Goal: Task Accomplishment & Management: Use online tool/utility

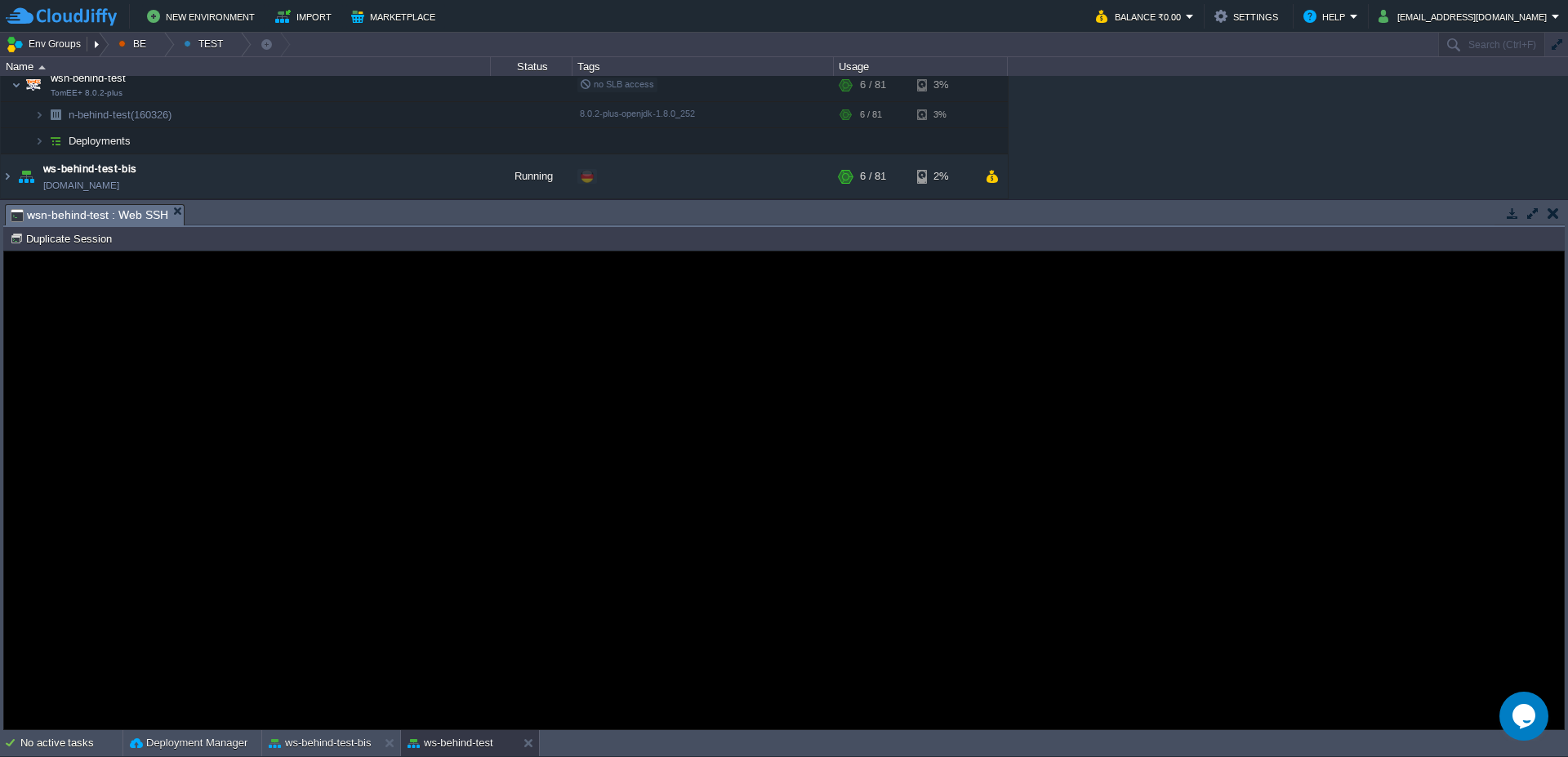
scroll to position [13, 719]
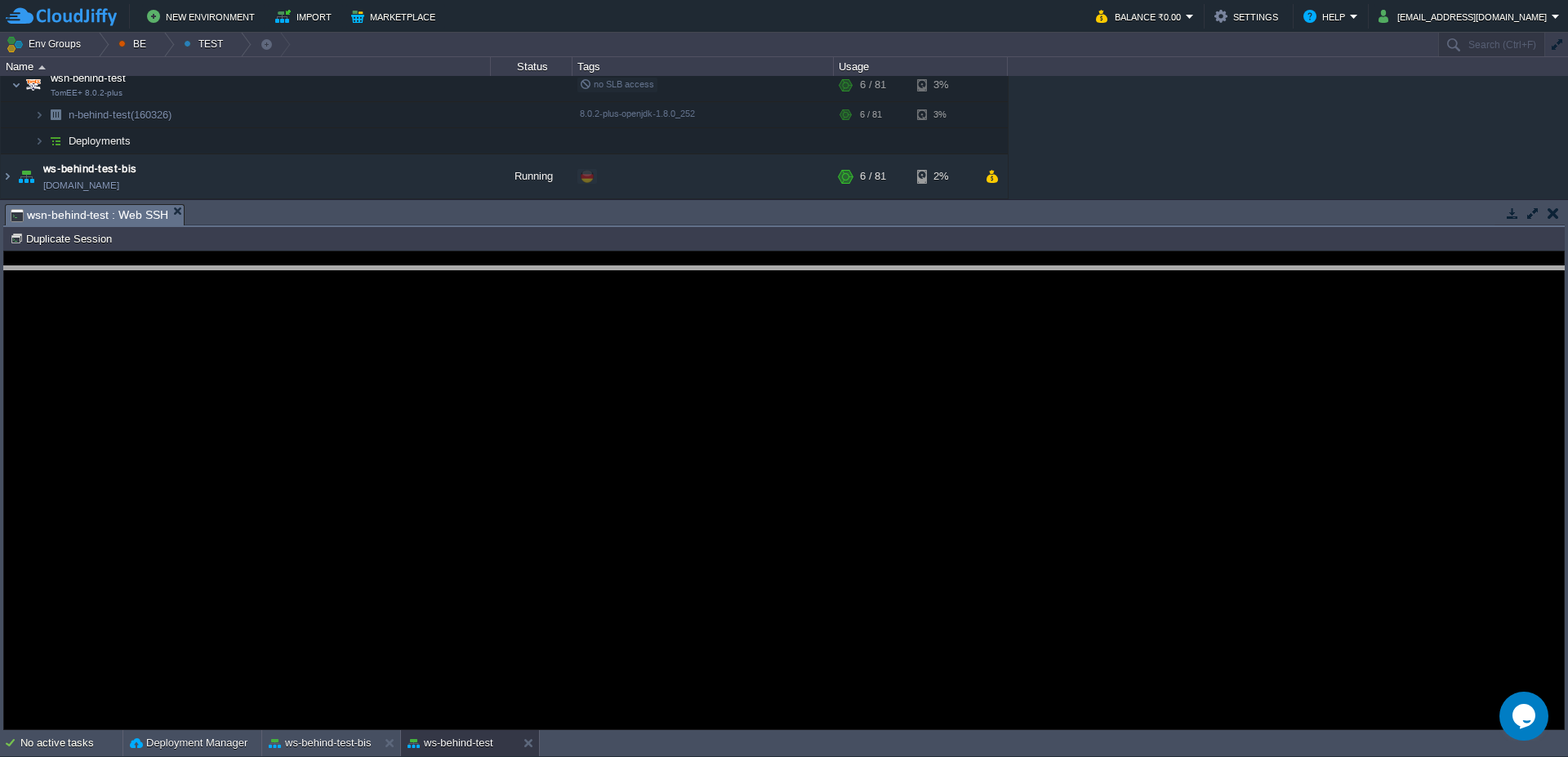
drag, startPoint x: 362, startPoint y: 221, endPoint x: 377, endPoint y: 292, distance: 72.6
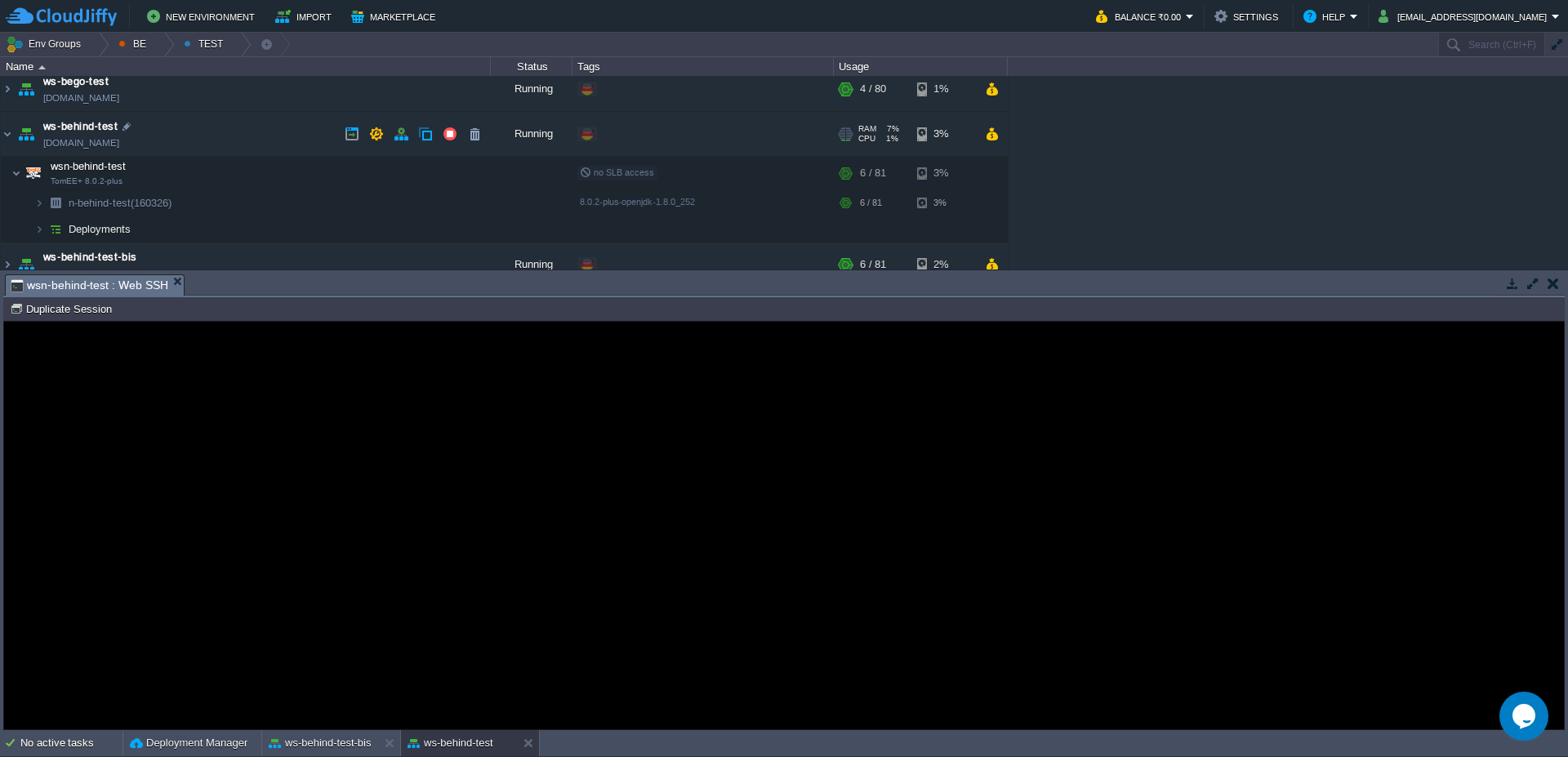
scroll to position [0, 0]
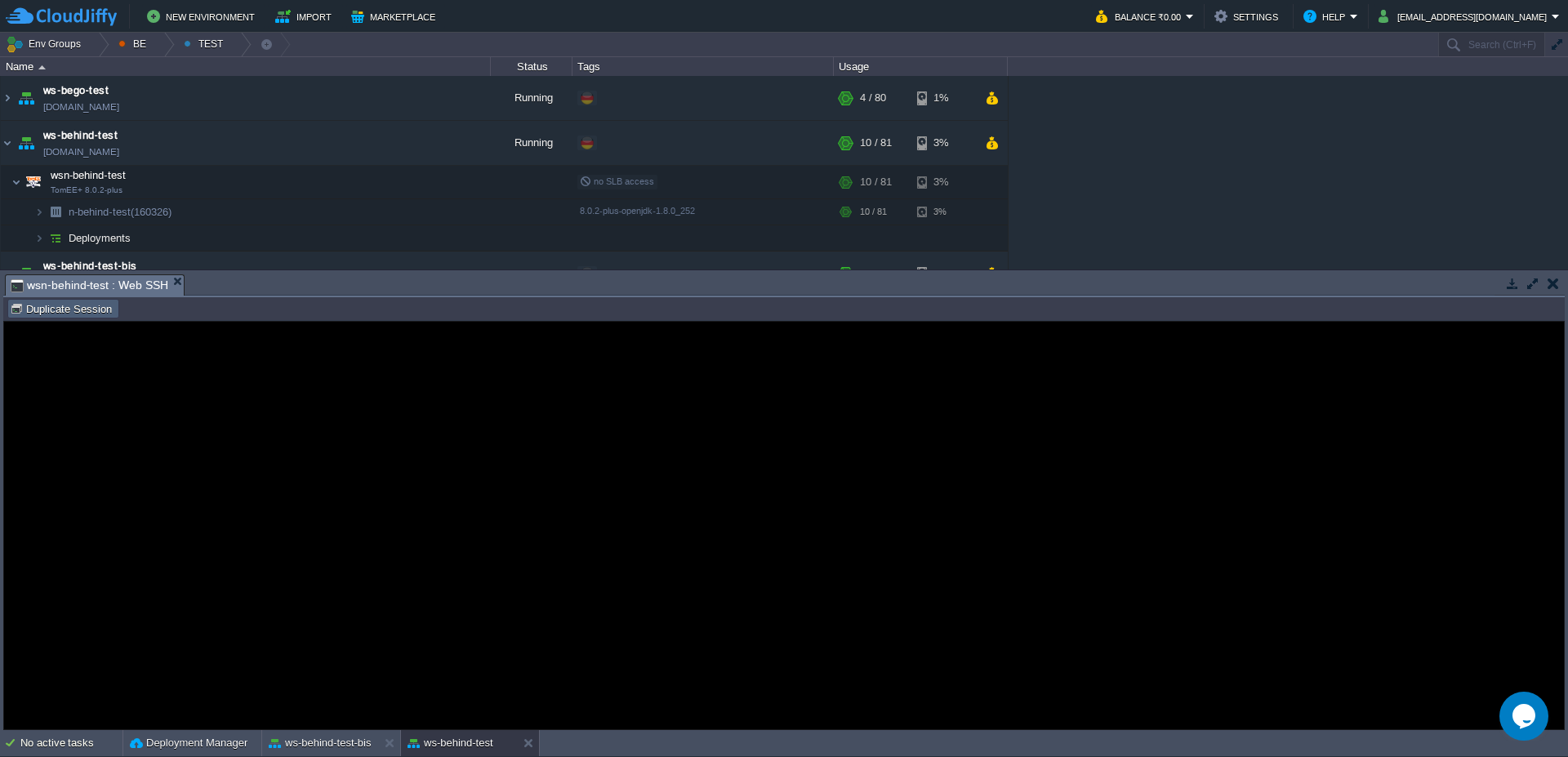
click at [50, 313] on button "Duplicate Session" at bounding box center [63, 309] width 107 height 15
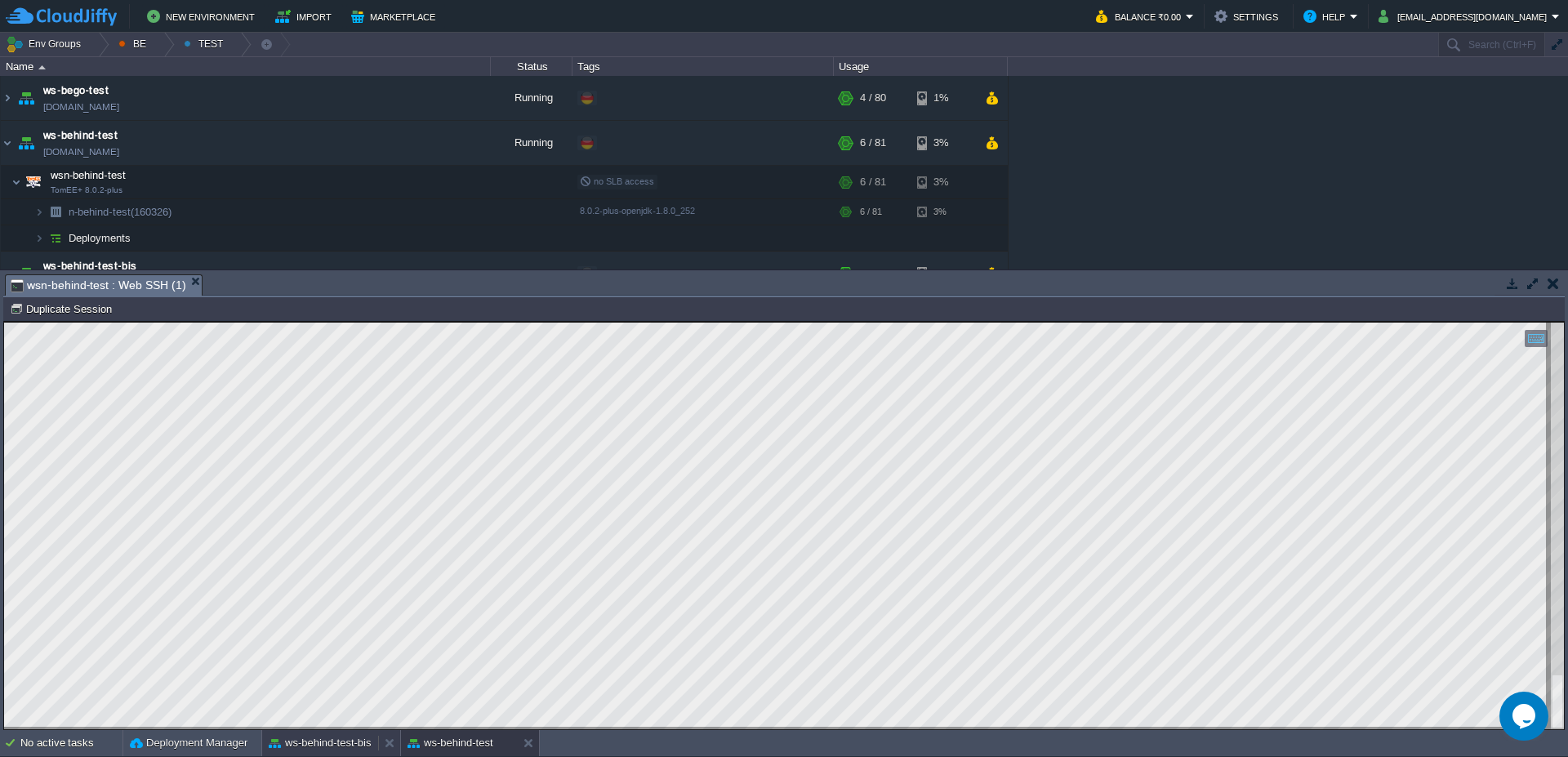
click at [328, 738] on button "ws-behind-test-bis" at bounding box center [320, 743] width 103 height 16
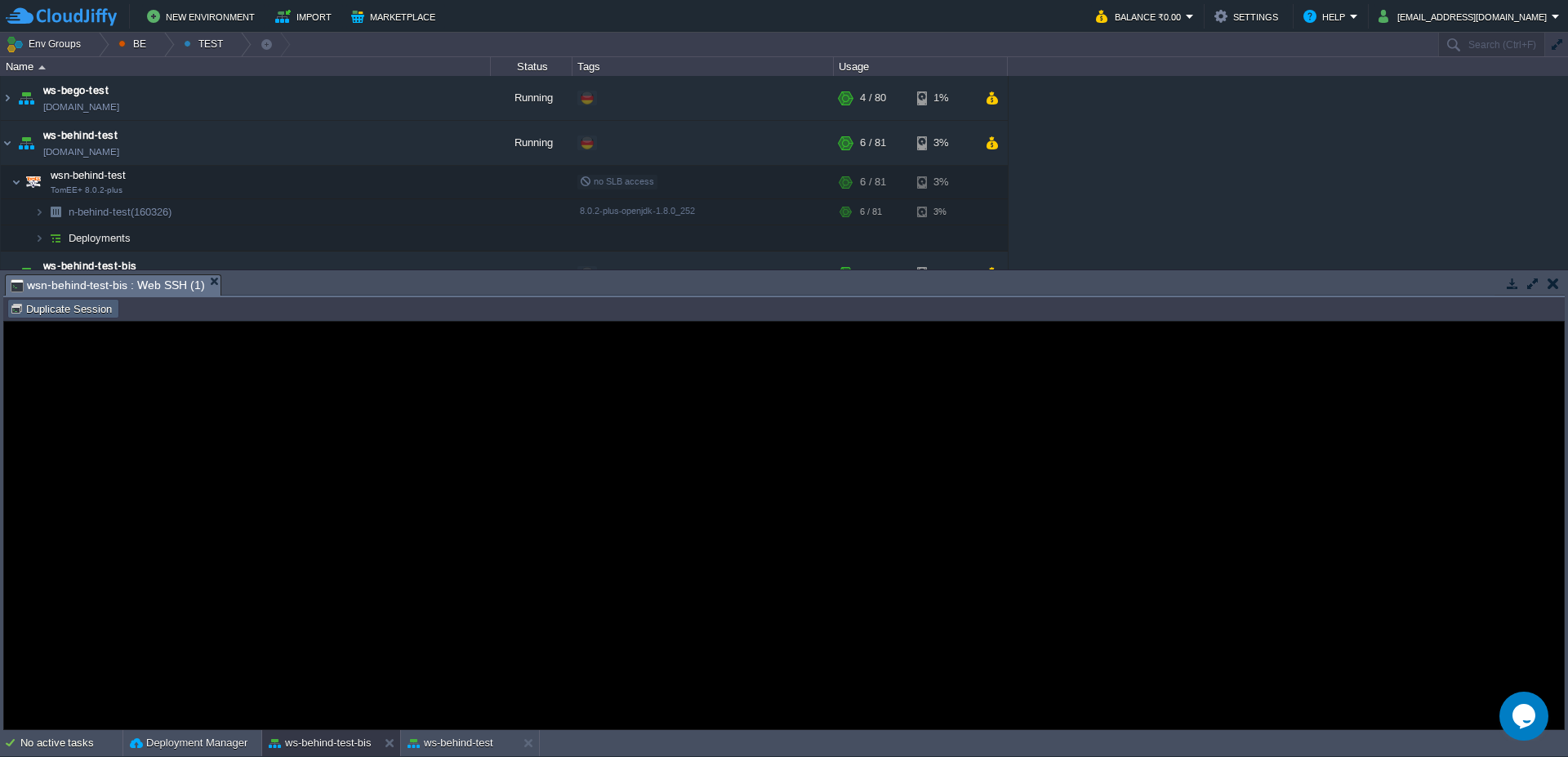
click at [84, 305] on button "Duplicate Session" at bounding box center [63, 309] width 107 height 15
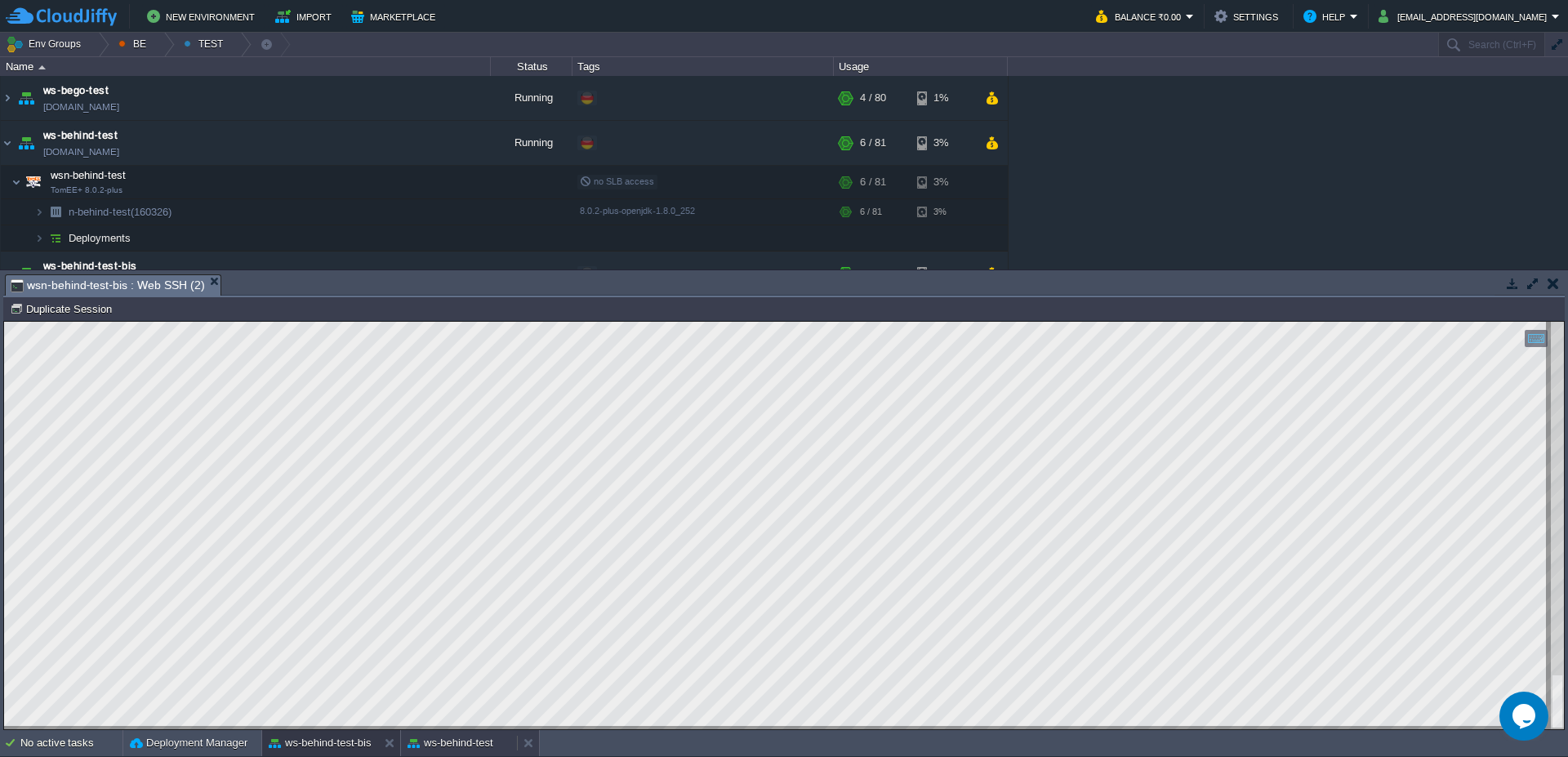
click at [448, 743] on button "ws-behind-test" at bounding box center [450, 743] width 85 height 16
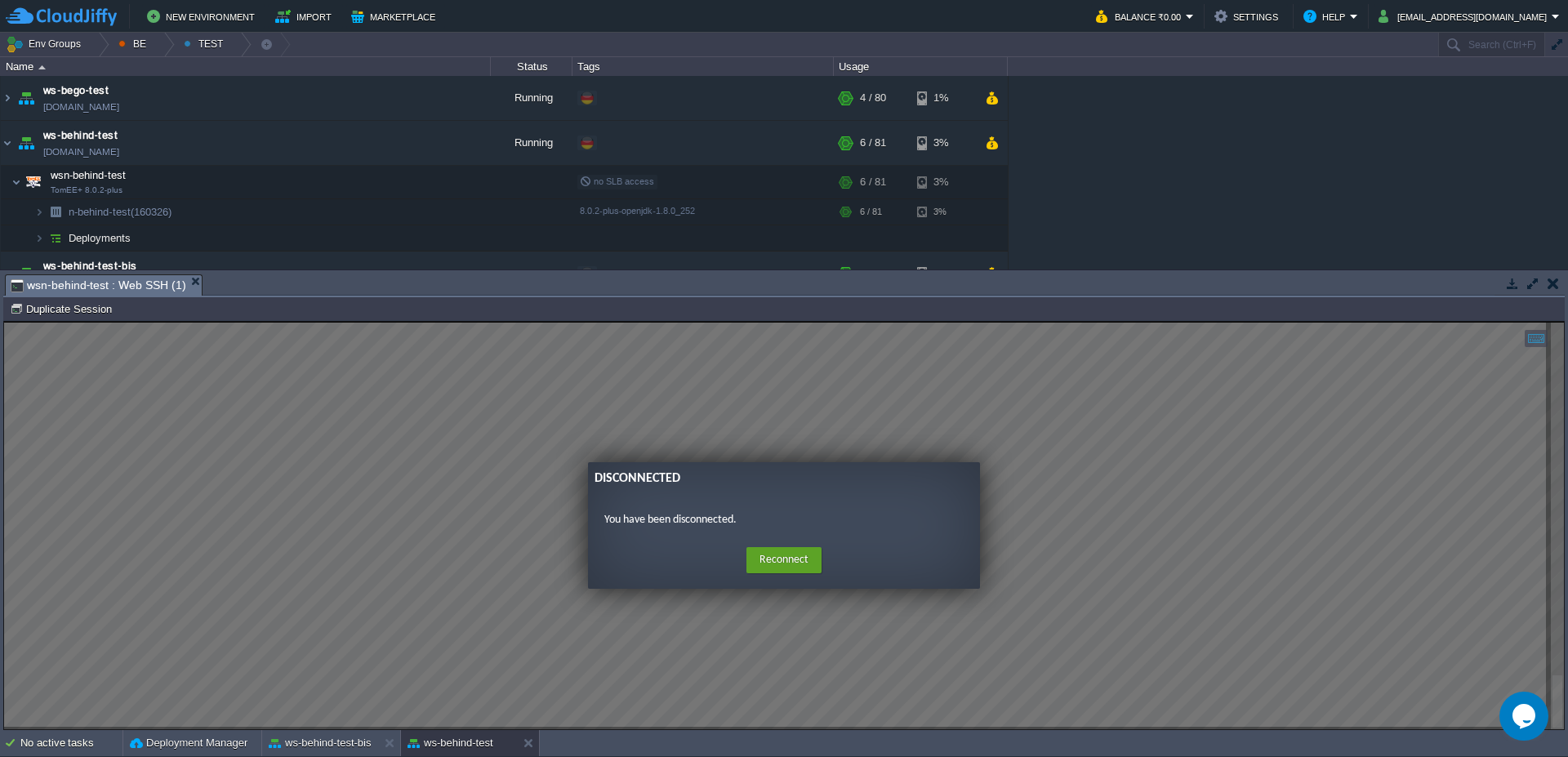
drag, startPoint x: 776, startPoint y: 553, endPoint x: 772, endPoint y: 537, distance: 16.5
click at [776, 554] on button "Reconnect" at bounding box center [784, 560] width 75 height 26
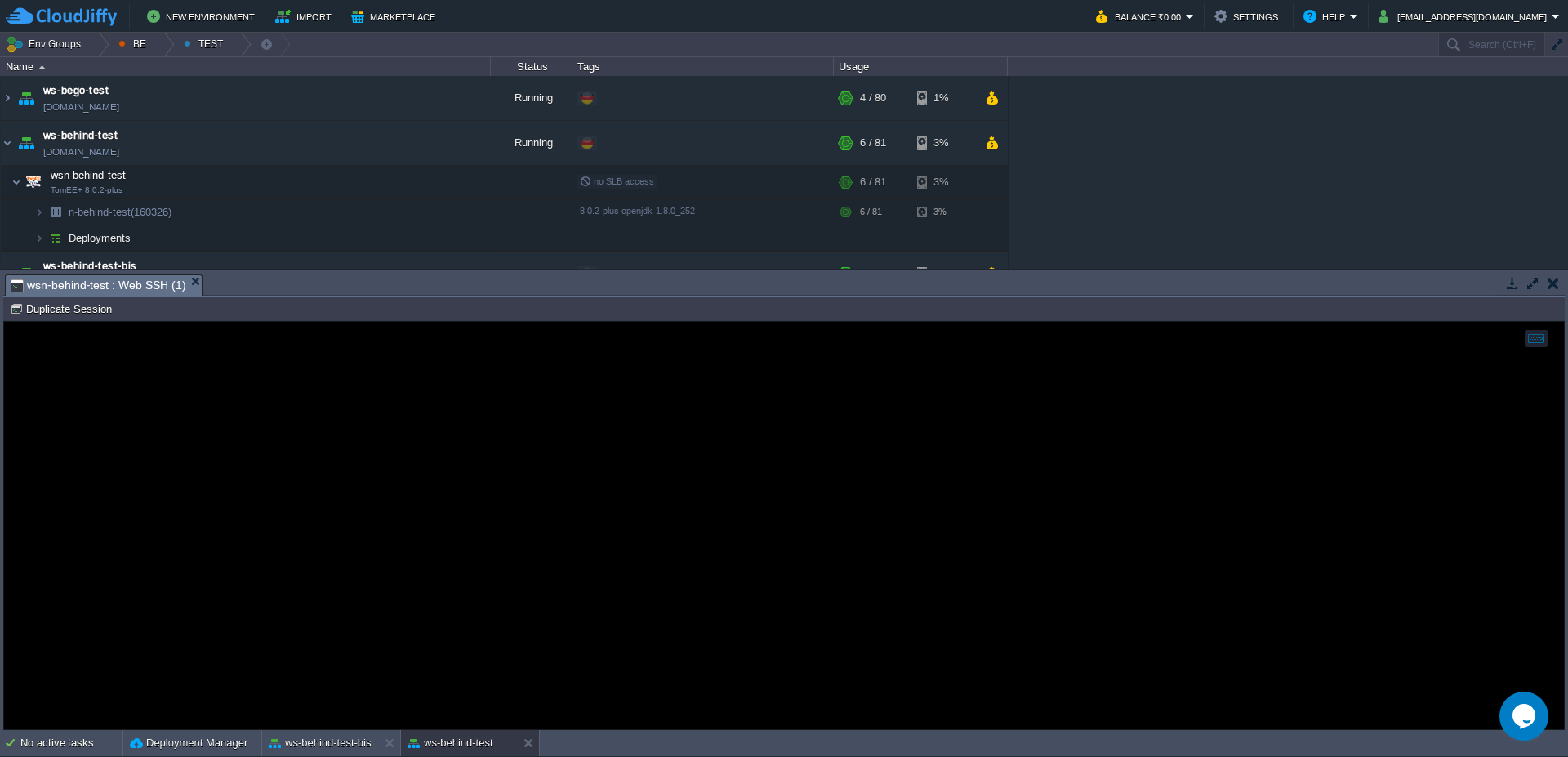
drag, startPoint x: 513, startPoint y: 412, endPoint x: 962, endPoint y: 454, distance: 451.0
click at [515, 414] on div at bounding box center [784, 526] width 1560 height 407
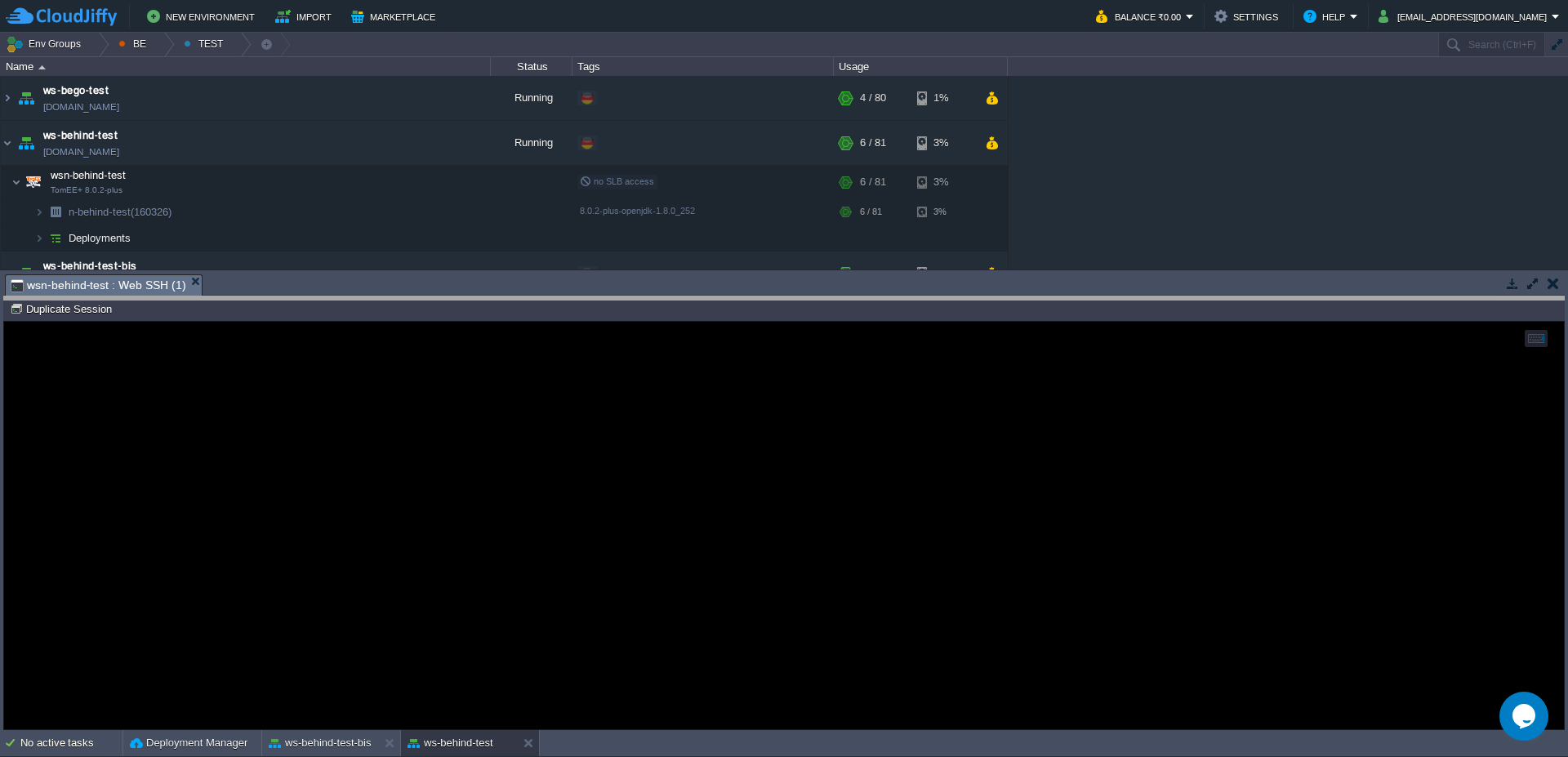
drag, startPoint x: 730, startPoint y: 286, endPoint x: 732, endPoint y: 311, distance: 25.1
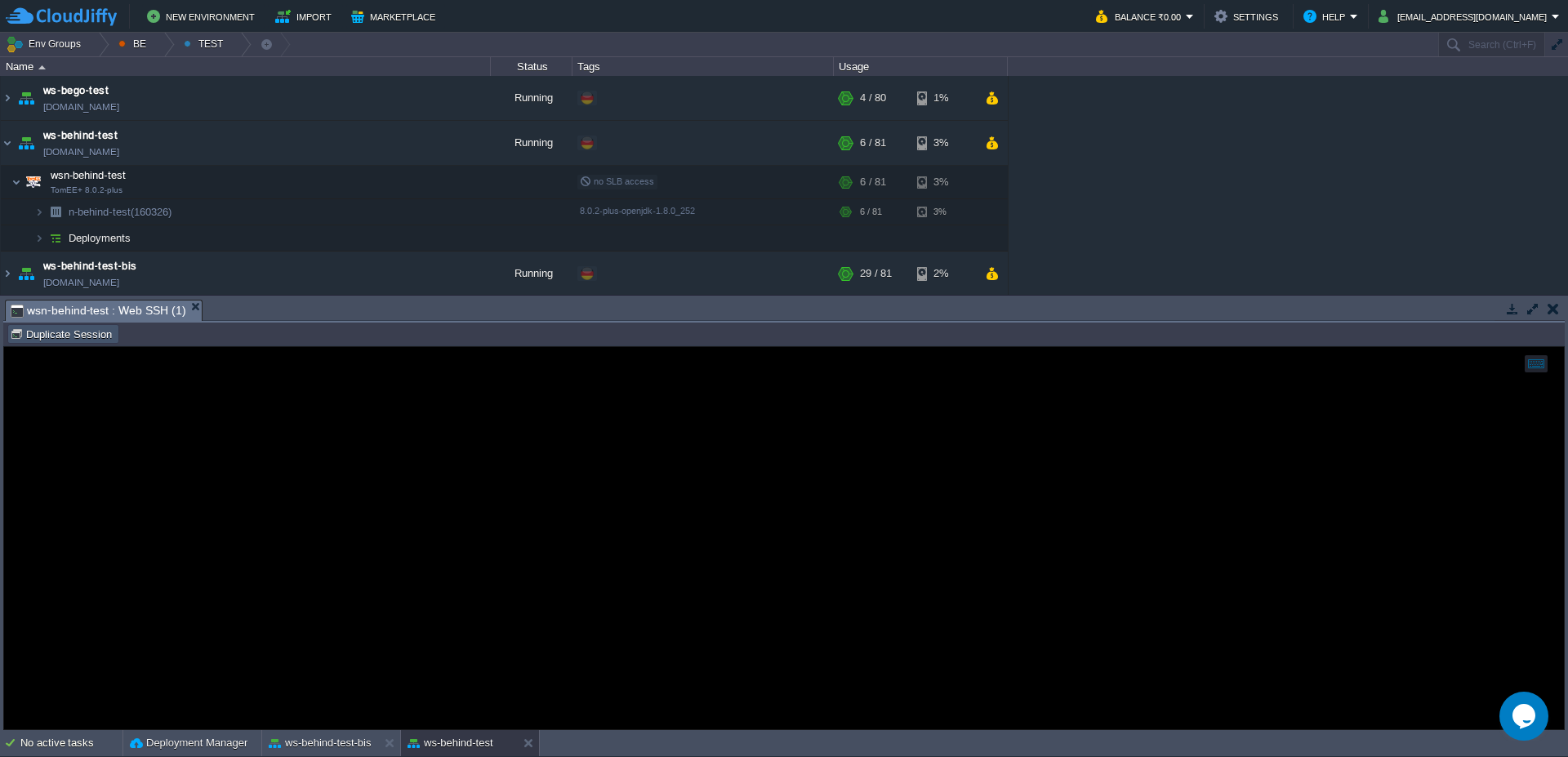
click at [64, 336] on button "Duplicate Session" at bounding box center [63, 334] width 107 height 15
type input "#000000"
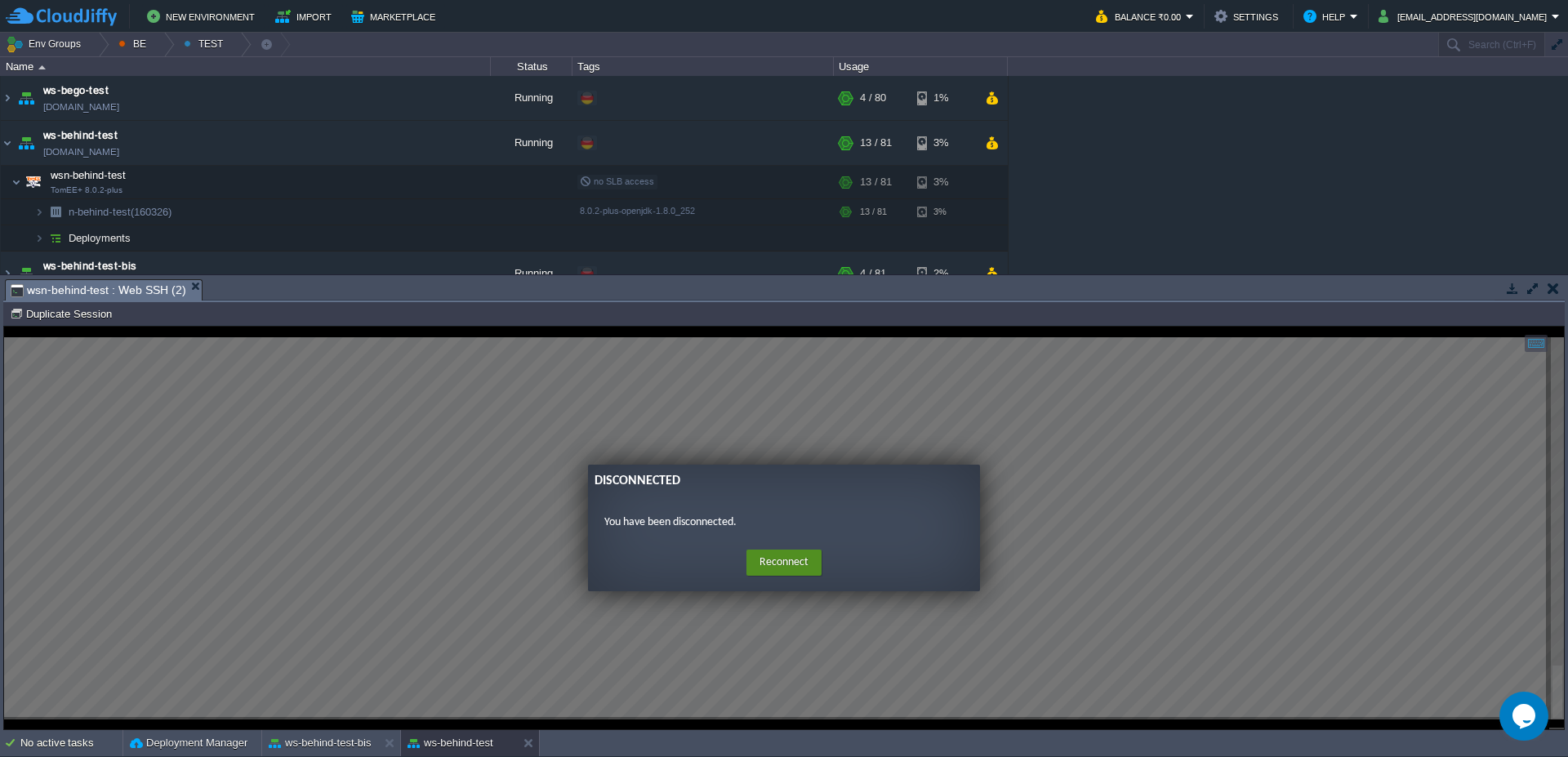
click at [803, 560] on button "Reconnect" at bounding box center [784, 562] width 75 height 26
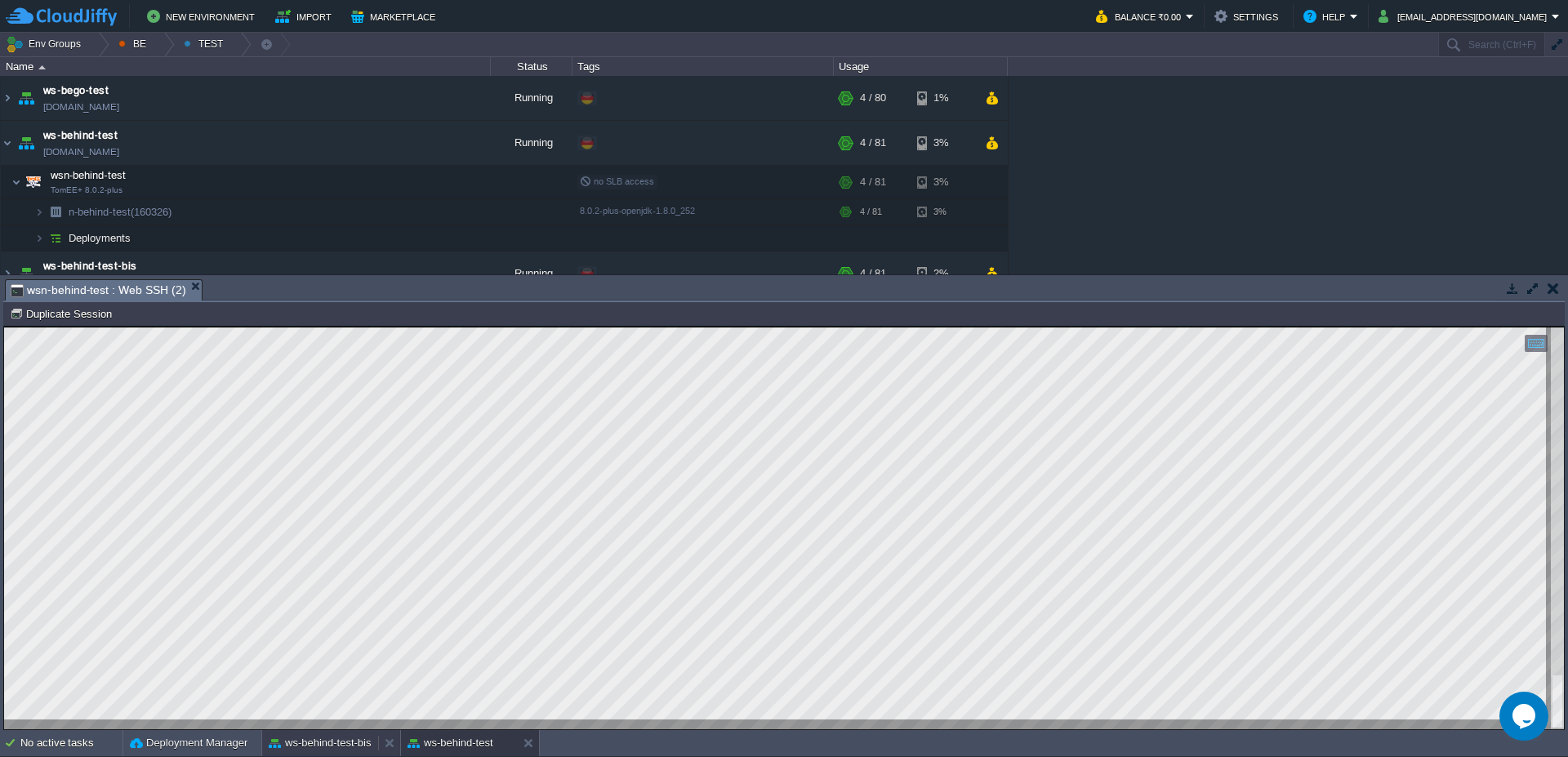
click at [316, 743] on button "ws-behind-test-bis" at bounding box center [320, 743] width 103 height 16
click at [95, 43] on div at bounding box center [98, 44] width 22 height 24
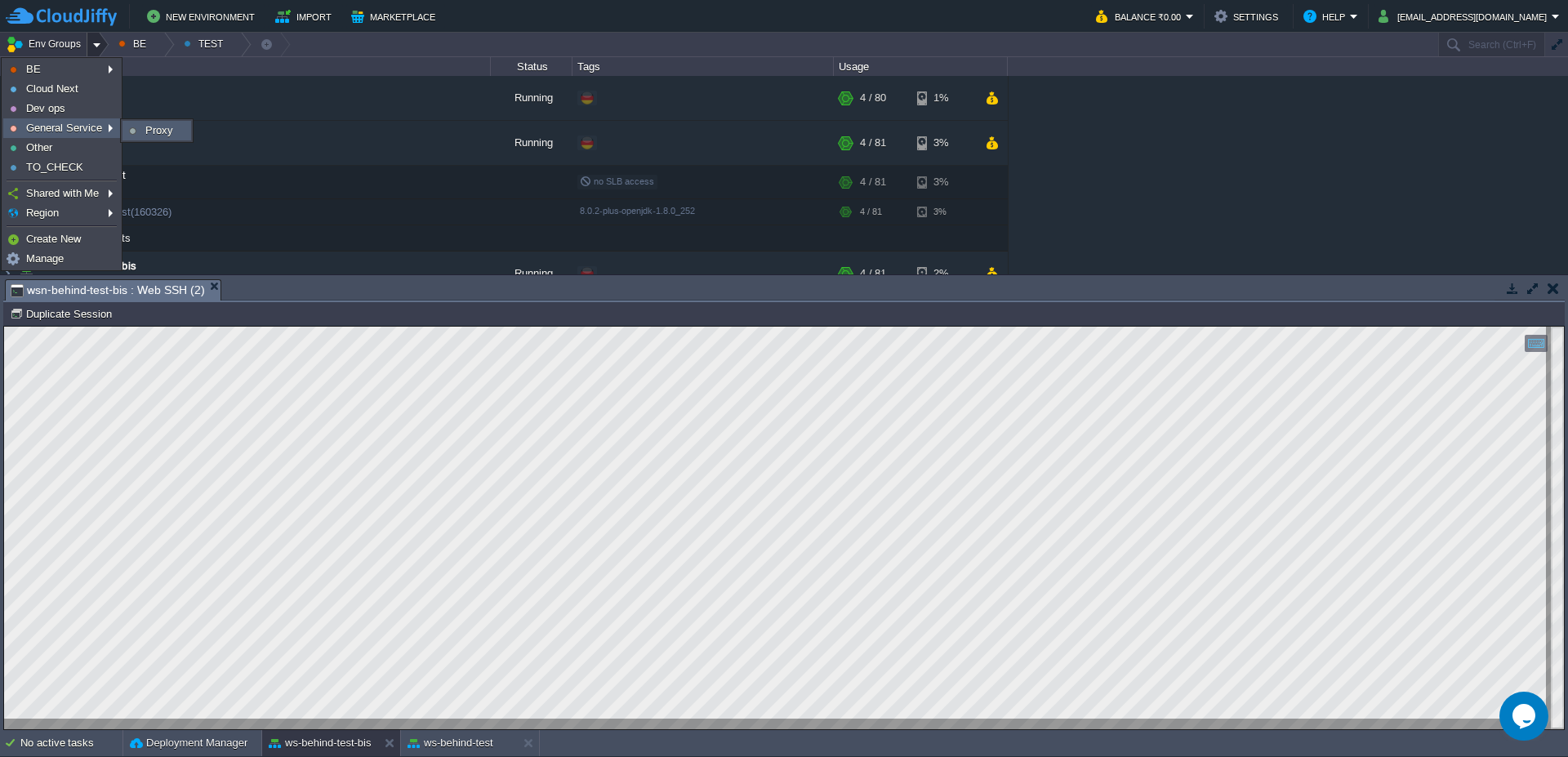
click at [157, 134] on span "Proxy" at bounding box center [158, 131] width 28 height 12
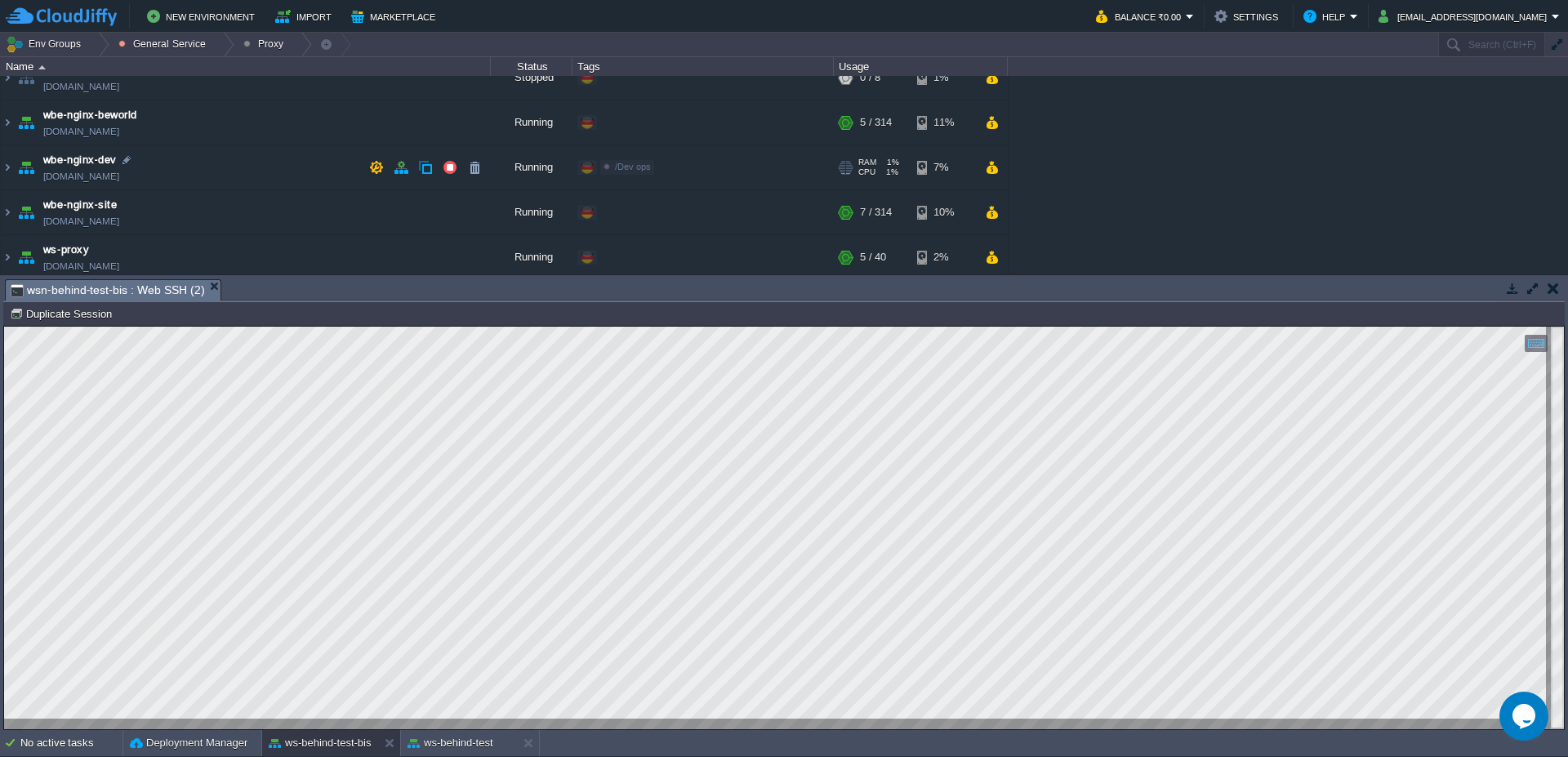
scroll to position [26, 0]
click at [4, 165] on img at bounding box center [7, 162] width 13 height 44
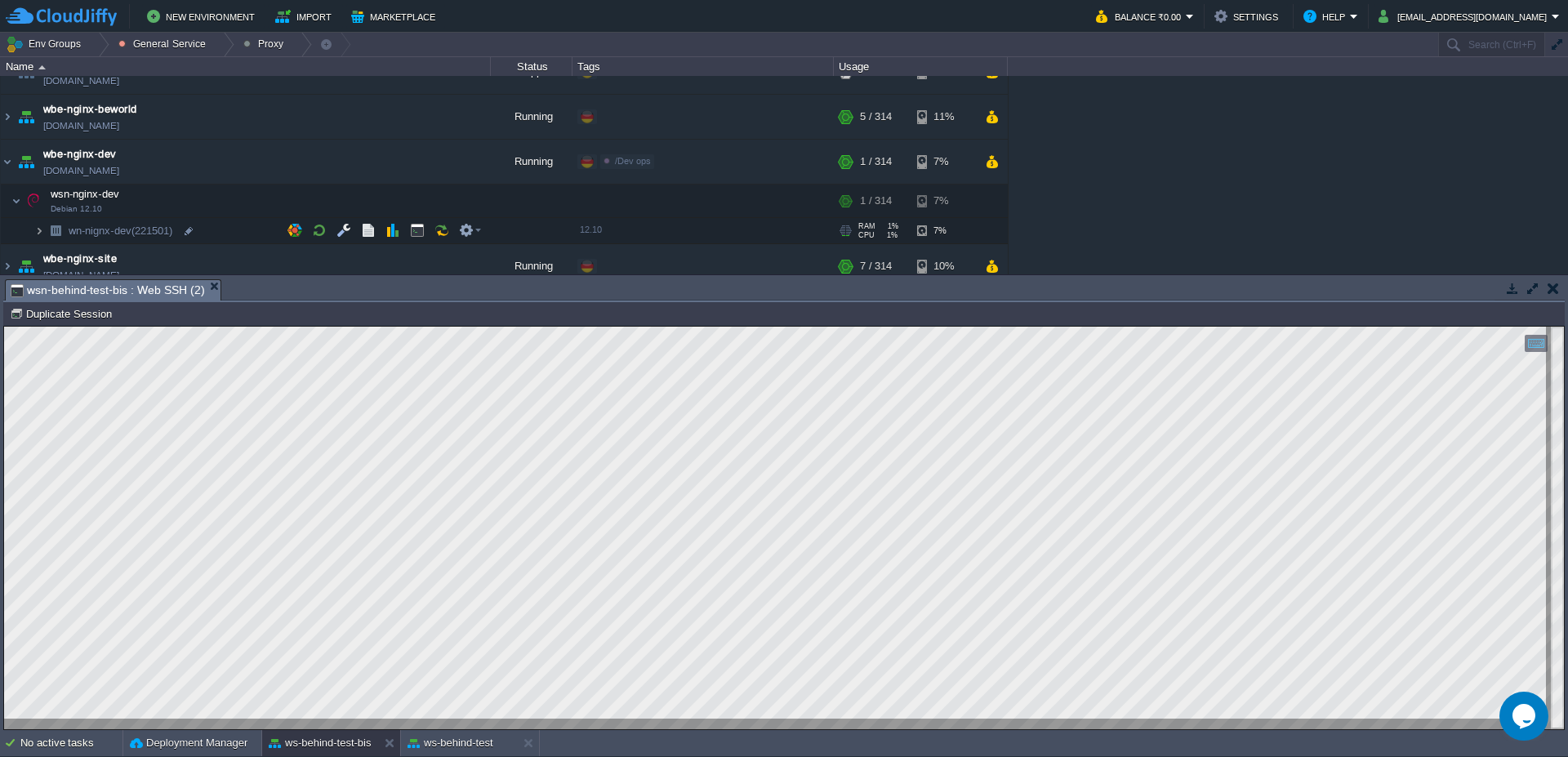
click at [39, 235] on img at bounding box center [39, 230] width 10 height 25
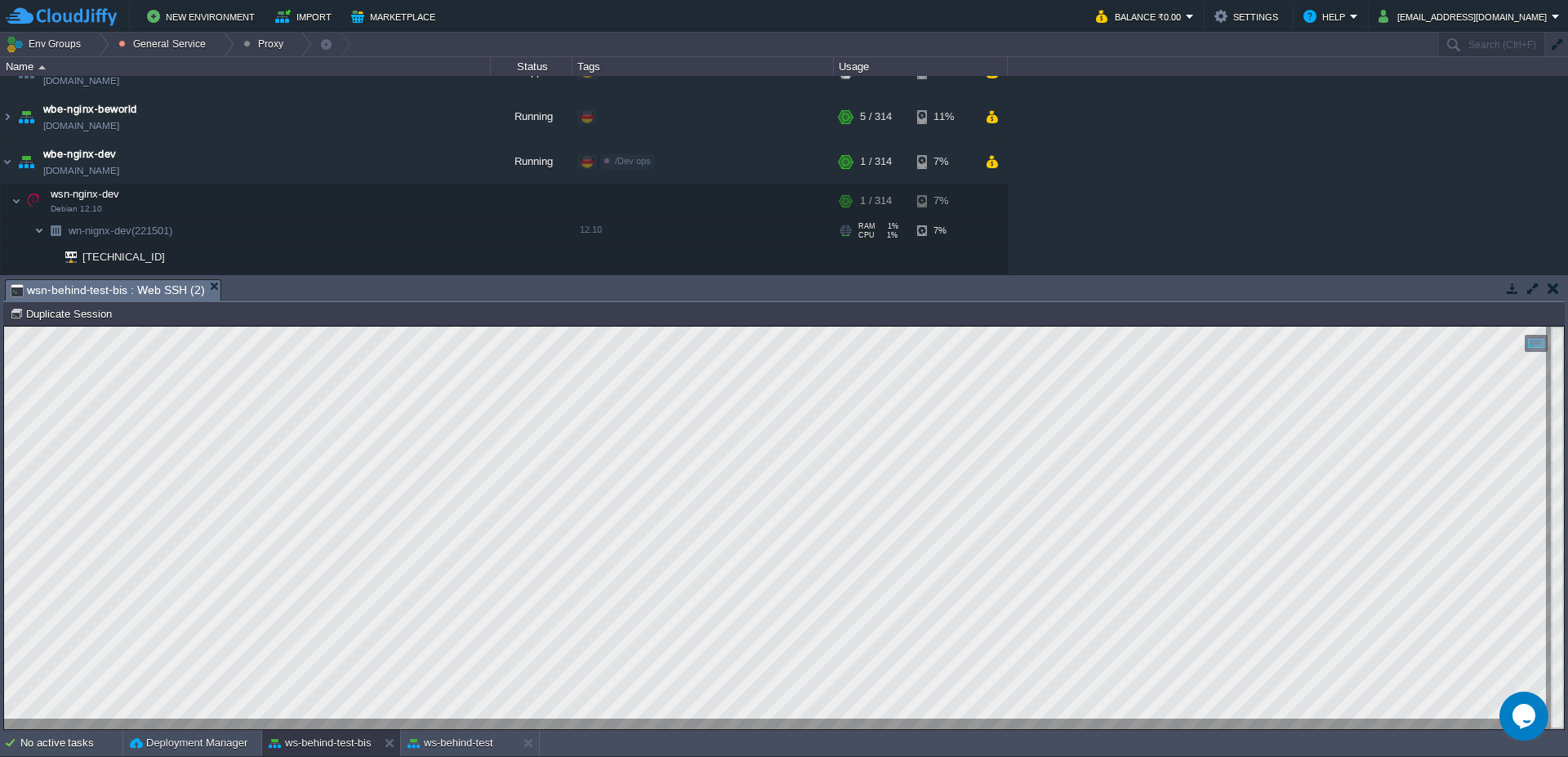
scroll to position [125, 0]
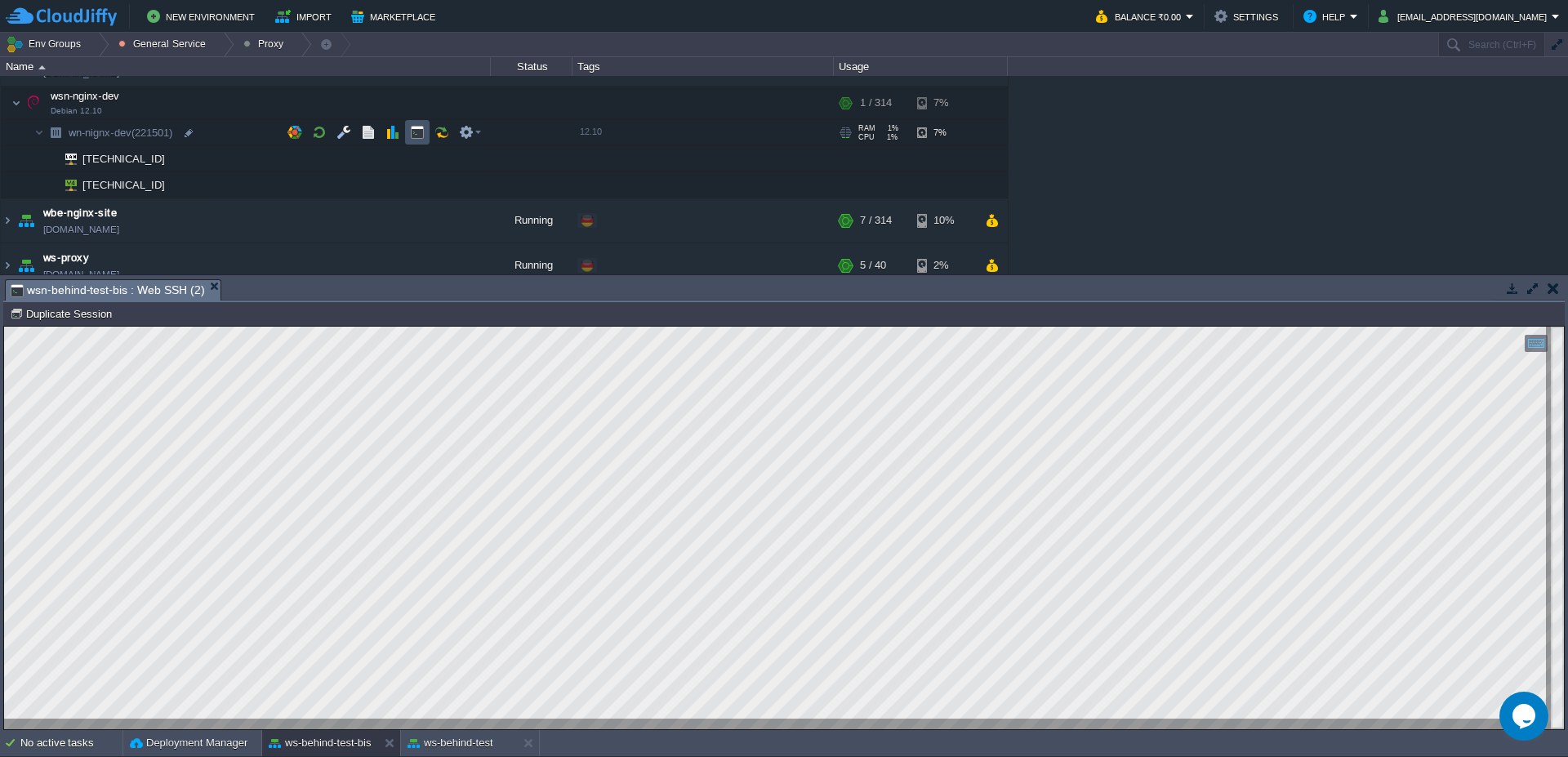
click at [416, 133] on button "button" at bounding box center [417, 132] width 15 height 15
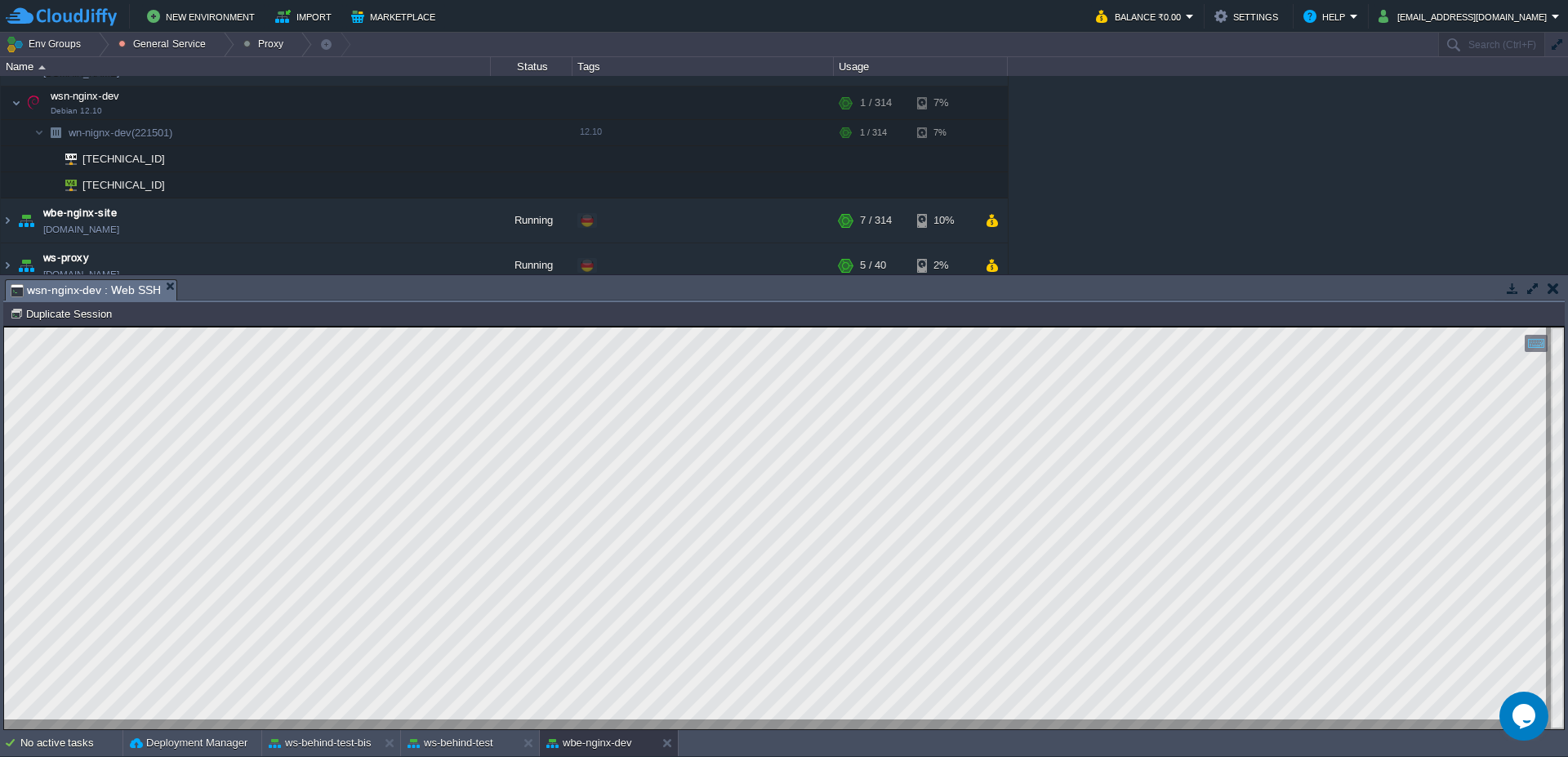
scroll to position [33, 44]
type textarea "/storage/storage-www/"
click at [77, 313] on button "Duplicate Session" at bounding box center [63, 313] width 107 height 15
click at [353, 129] on td at bounding box center [344, 133] width 25 height 25
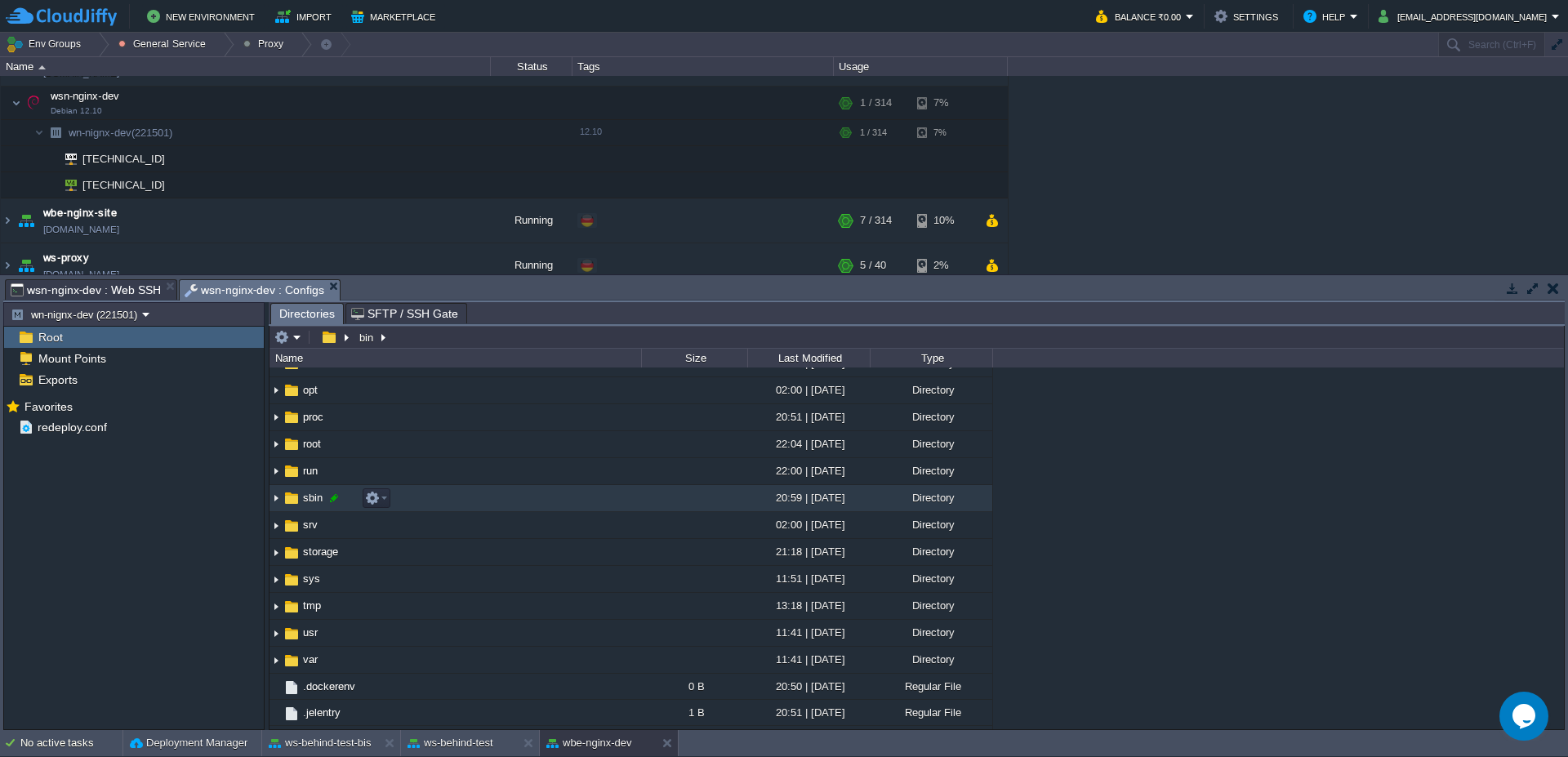
scroll to position [294, 0]
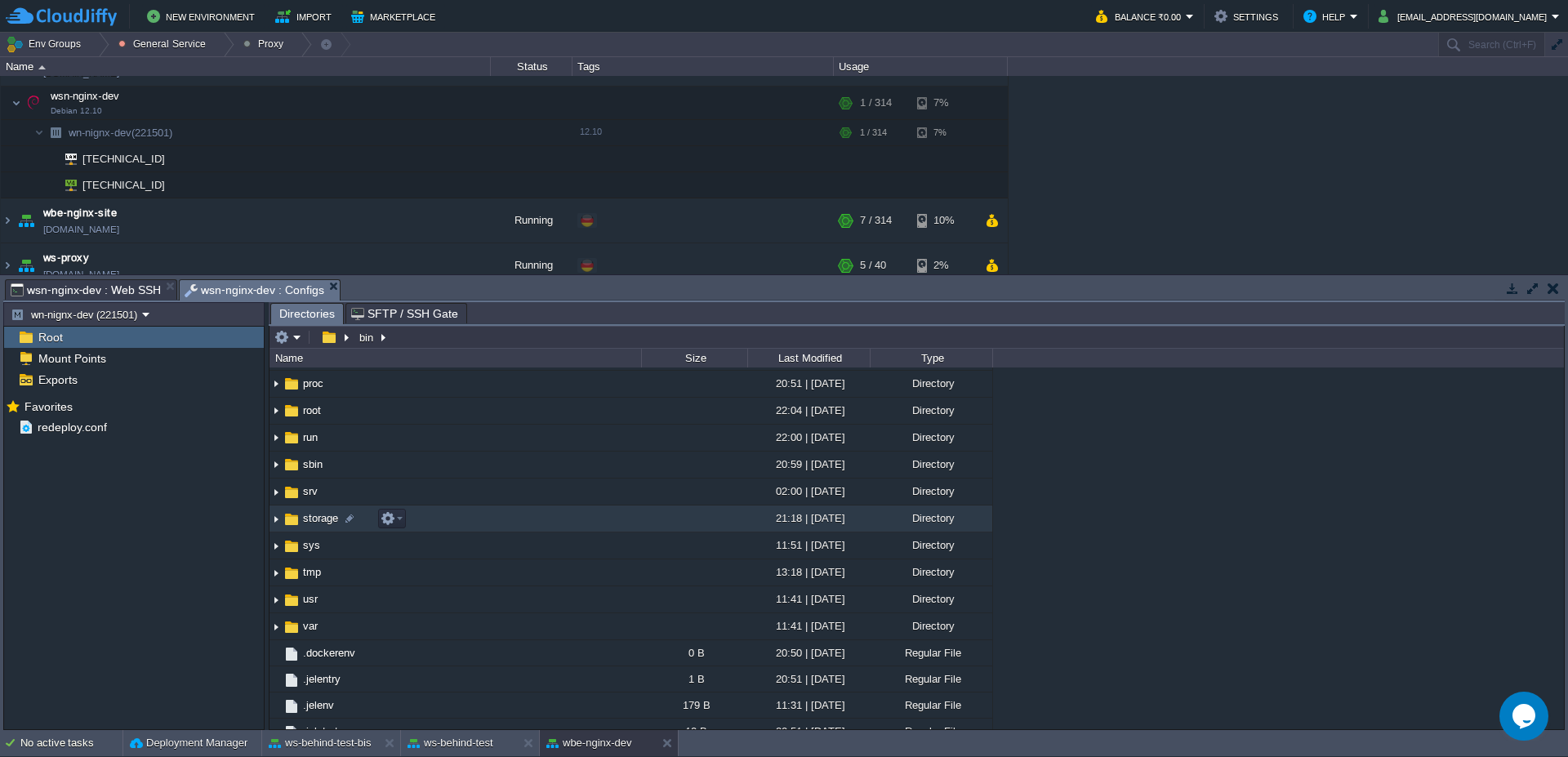
click at [277, 524] on img at bounding box center [276, 519] width 13 height 25
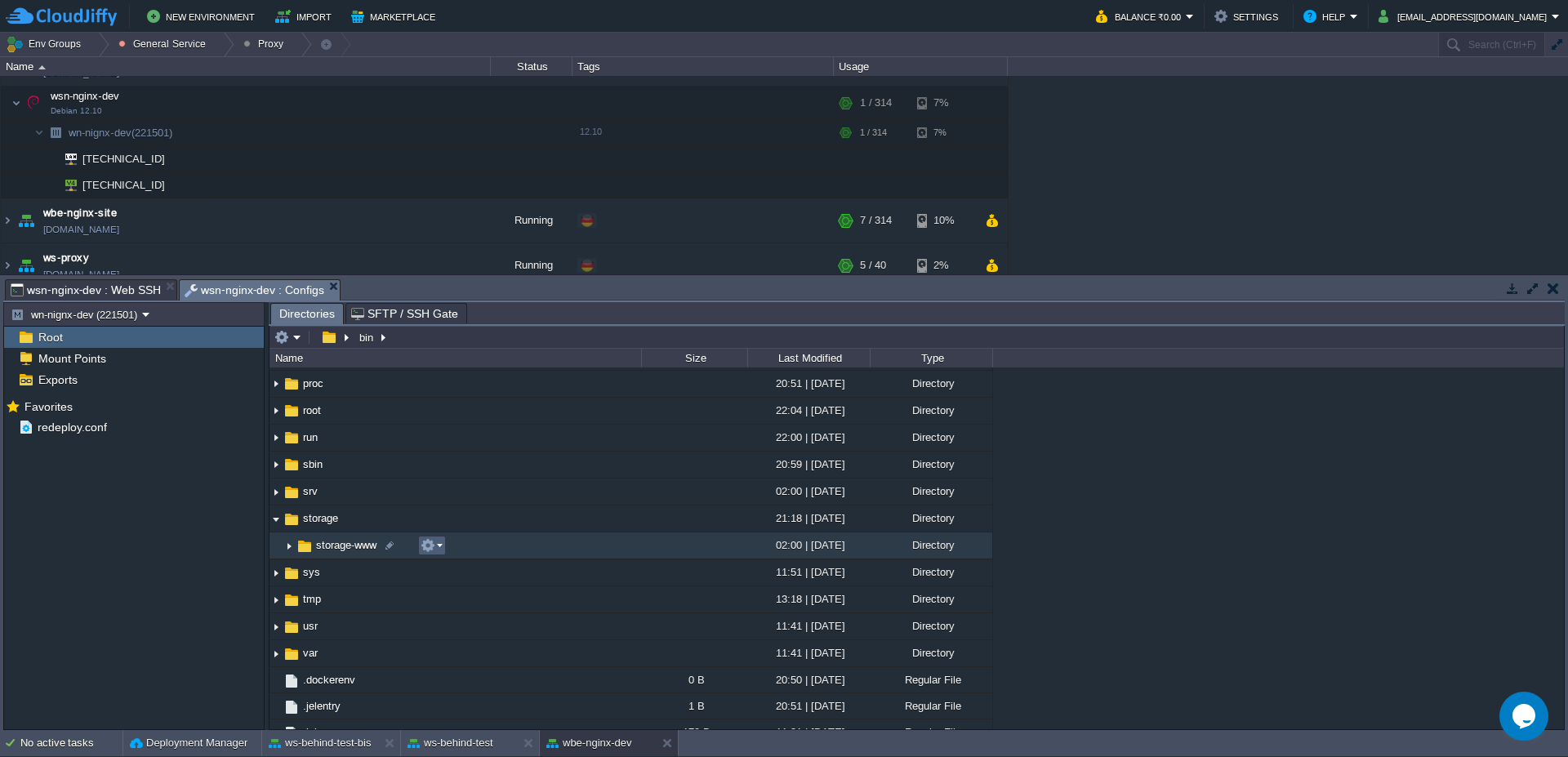
click at [444, 546] on td at bounding box center [431, 545] width 28 height 20
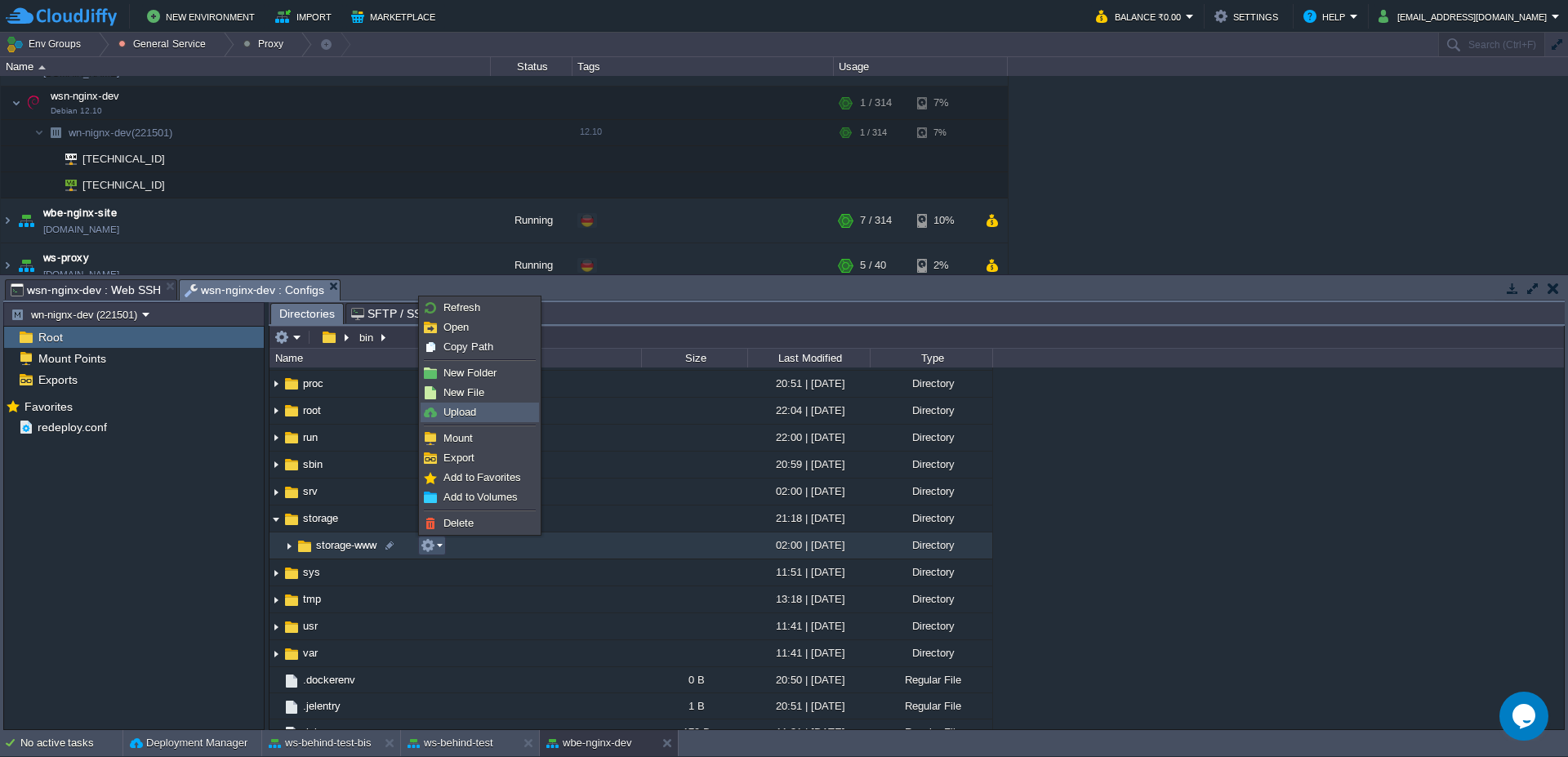
click at [485, 415] on link "Upload" at bounding box center [479, 413] width 117 height 18
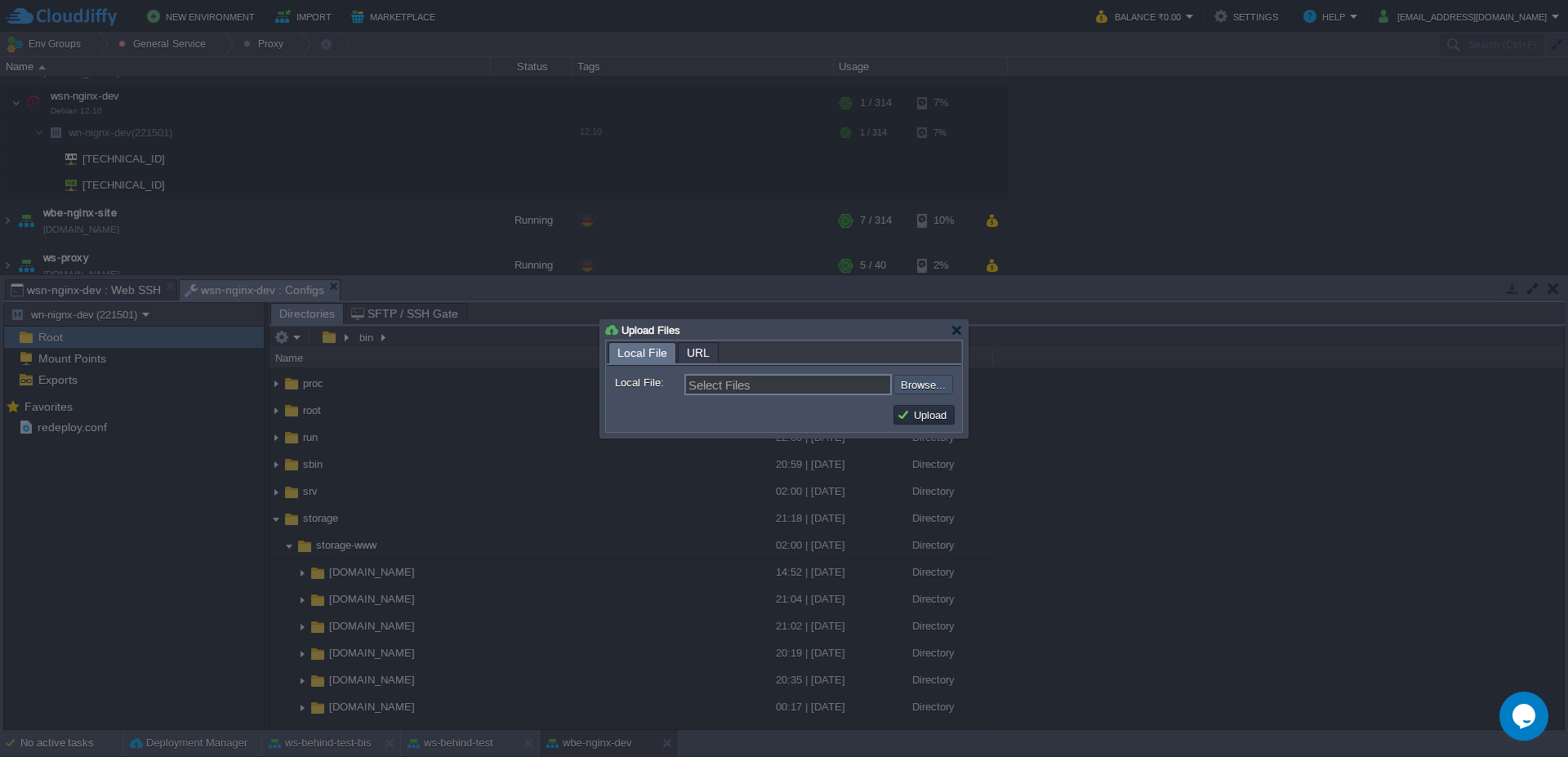
click at [917, 385] on input "file" at bounding box center [849, 384] width 206 height 20
type input "C:\fakepath\vaadinPush.js?v=7.6.8"
type input "vaadinPush.js?v=7.6.8"
click at [937, 414] on button "Upload" at bounding box center [924, 415] width 55 height 15
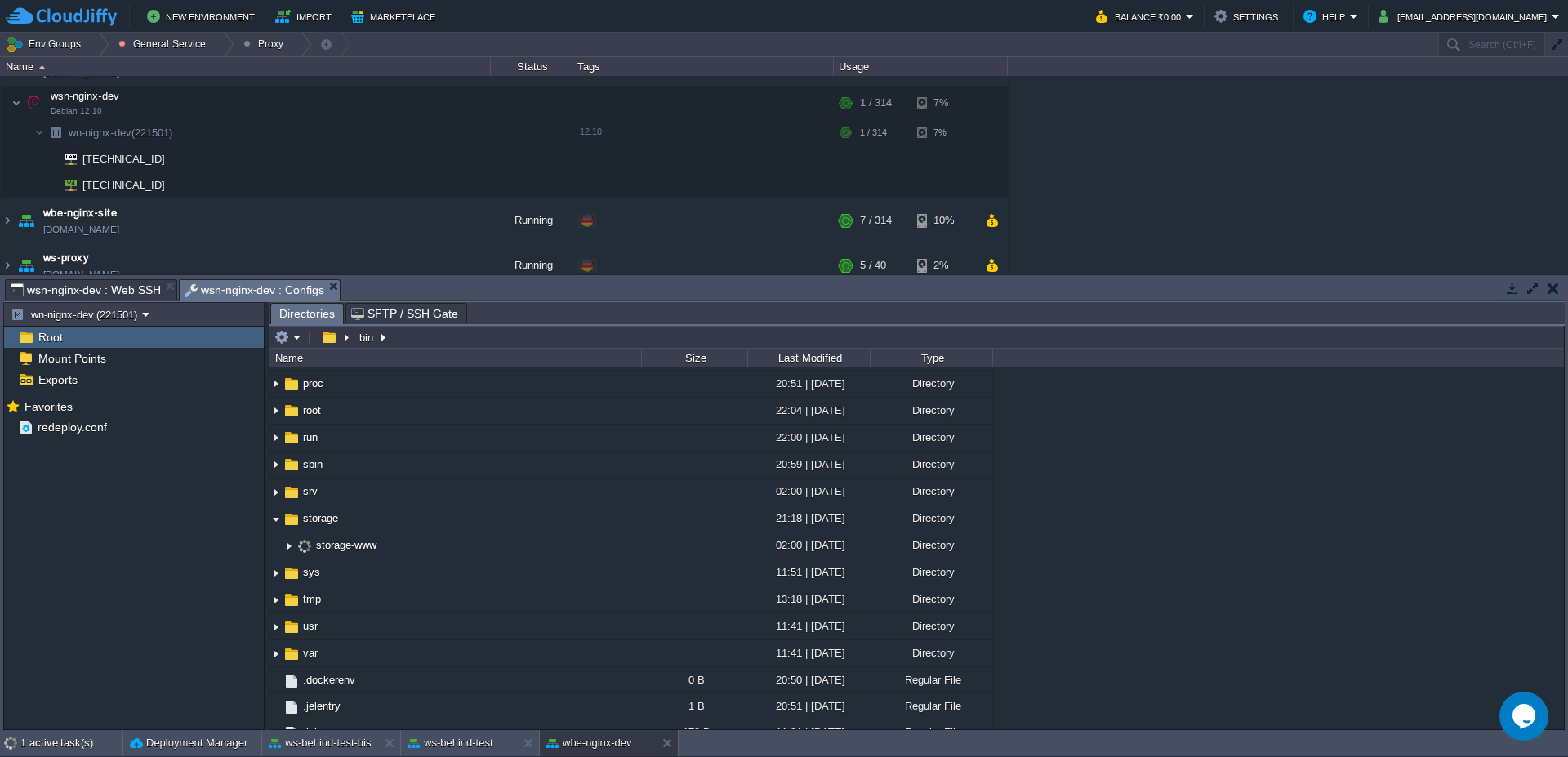
click at [30, 294] on span "wsn-nginx-dev : Web SSH" at bounding box center [85, 290] width 150 height 20
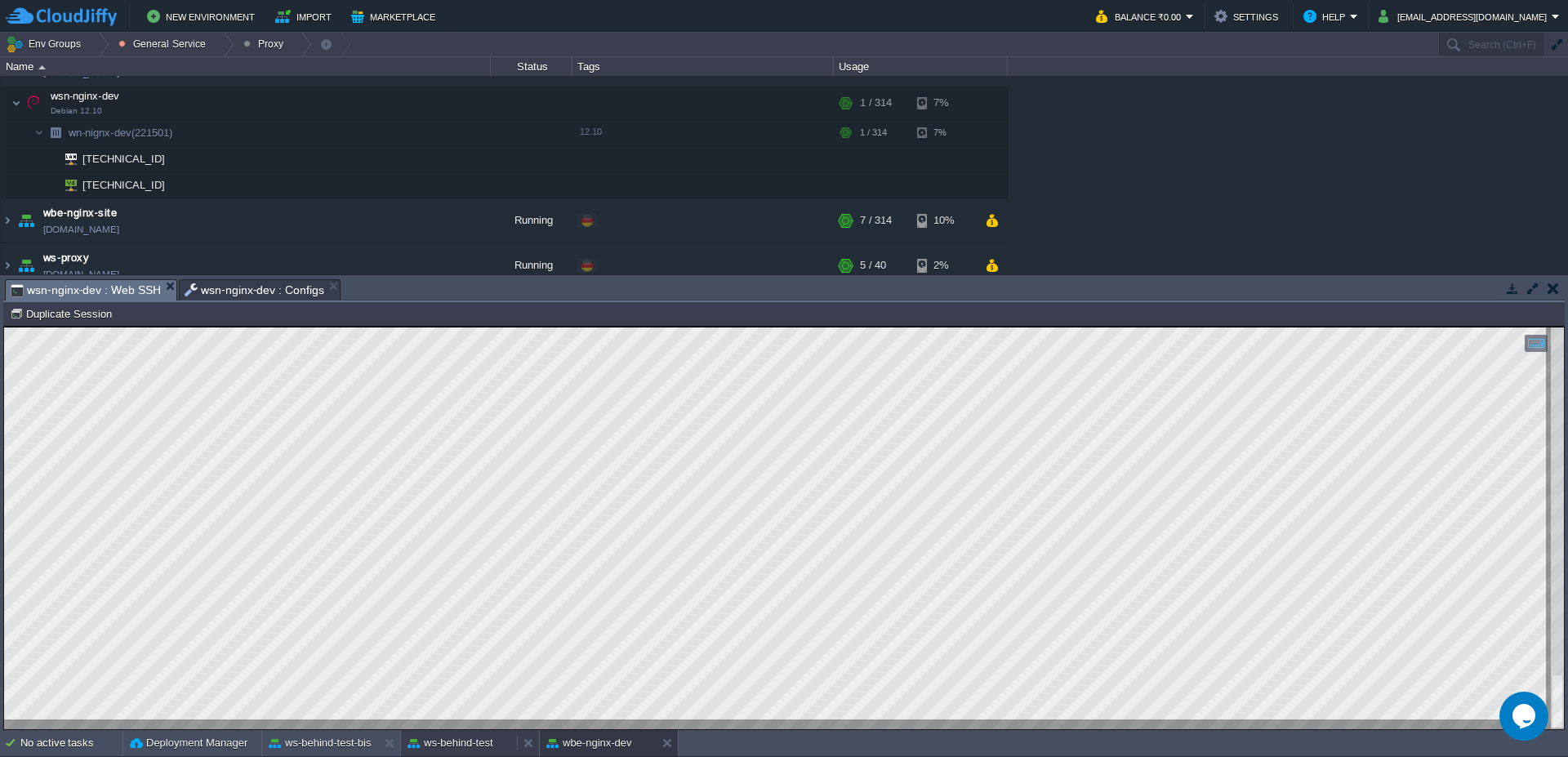
click at [460, 749] on button "ws-behind-test" at bounding box center [450, 743] width 85 height 16
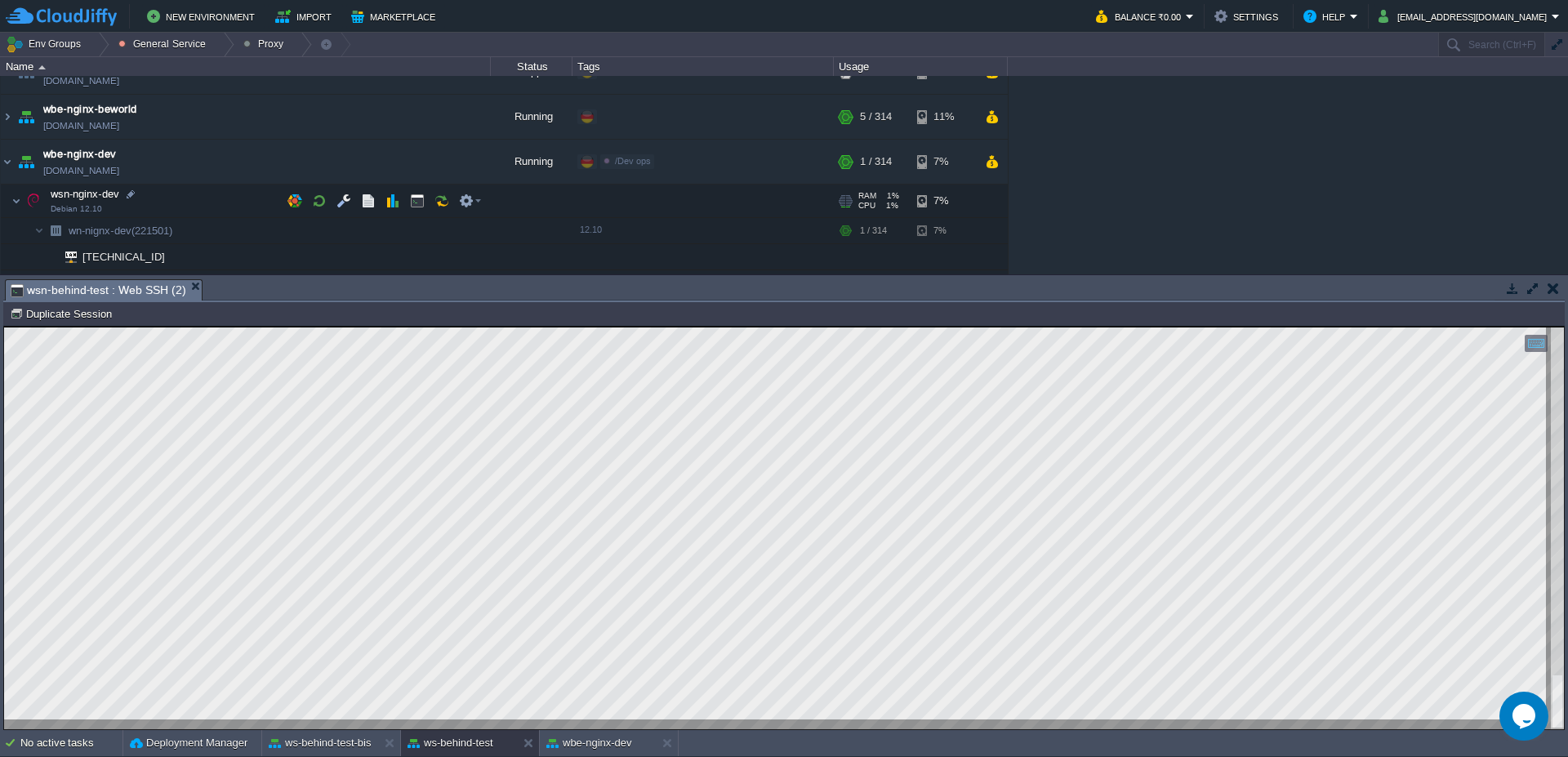
click at [6, 205] on span at bounding box center [6, 201] width 11 height 12
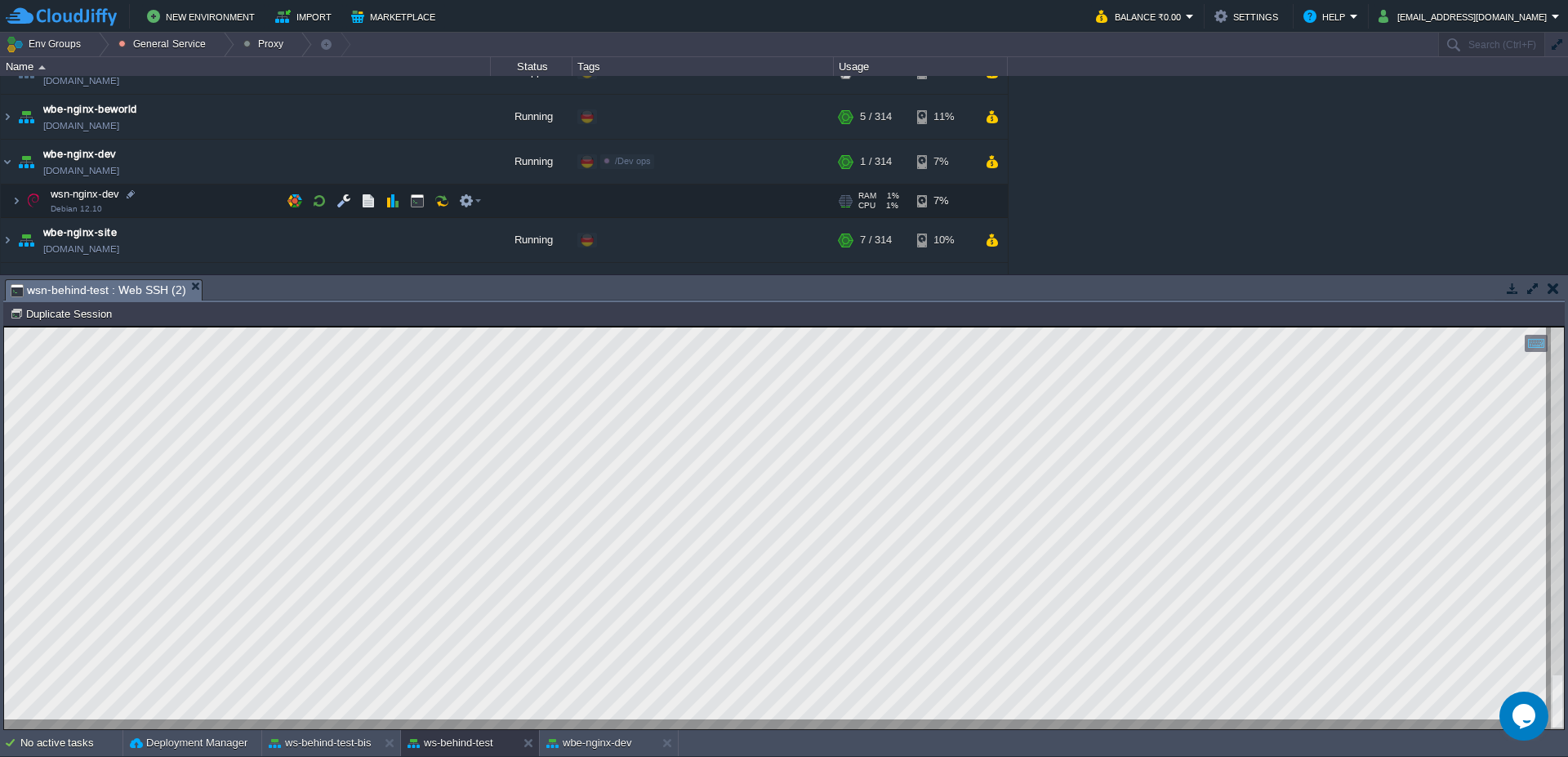
click at [10, 207] on td "wsn-nginx-dev Debian 12.10" at bounding box center [245, 201] width 490 height 34
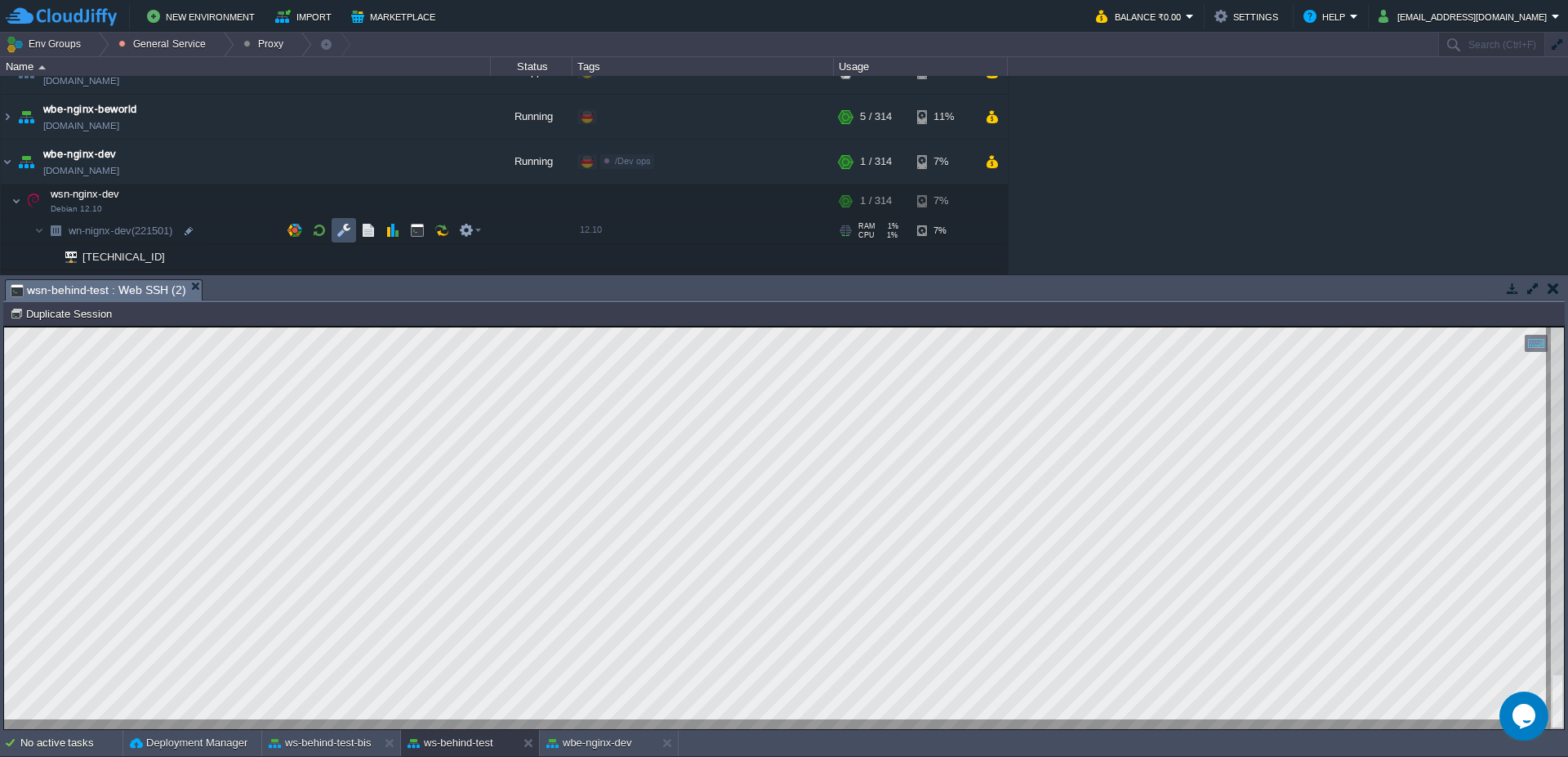
click at [348, 230] on button "button" at bounding box center [343, 230] width 15 height 15
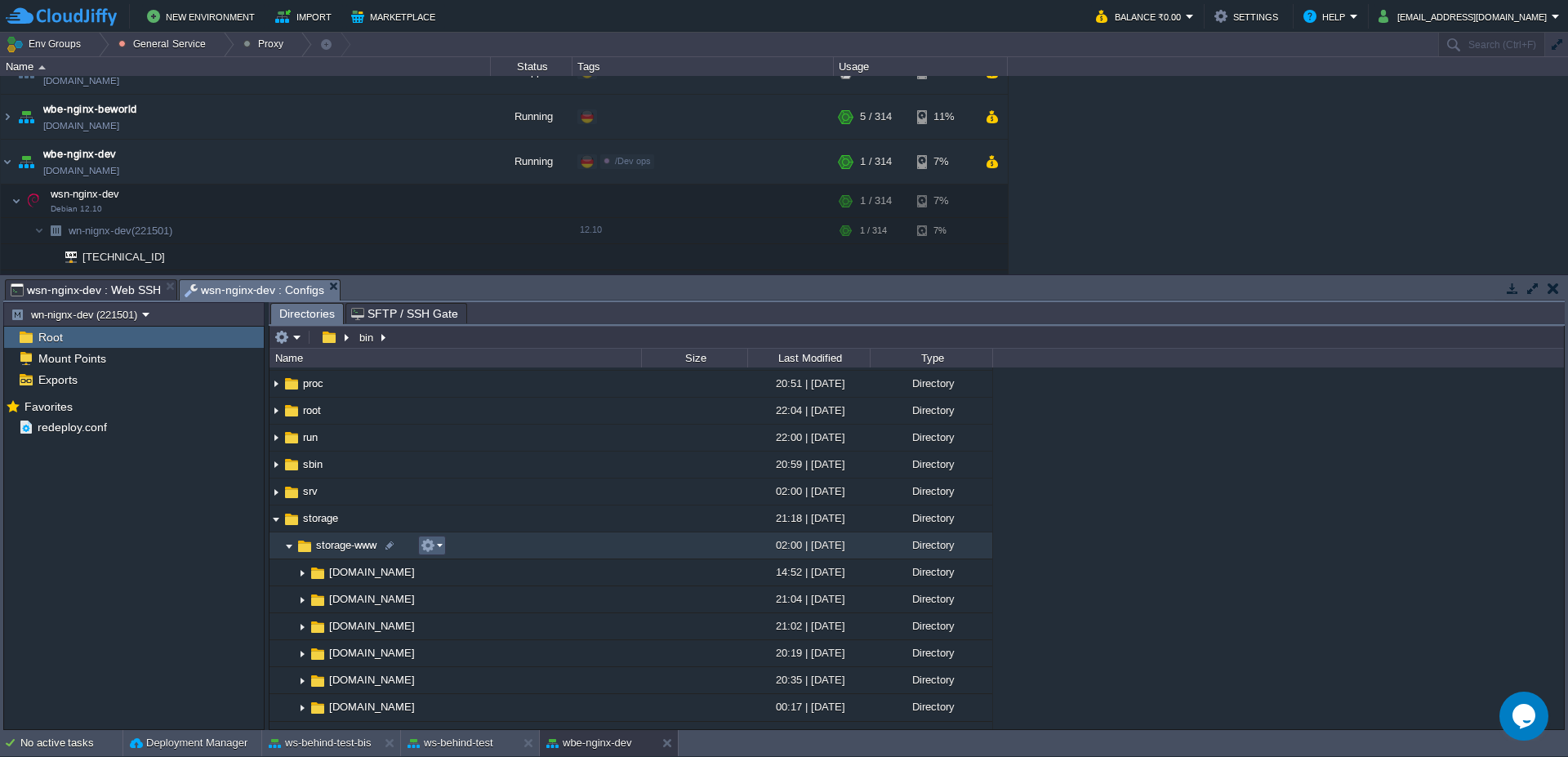
click at [436, 543] on em at bounding box center [431, 545] width 22 height 15
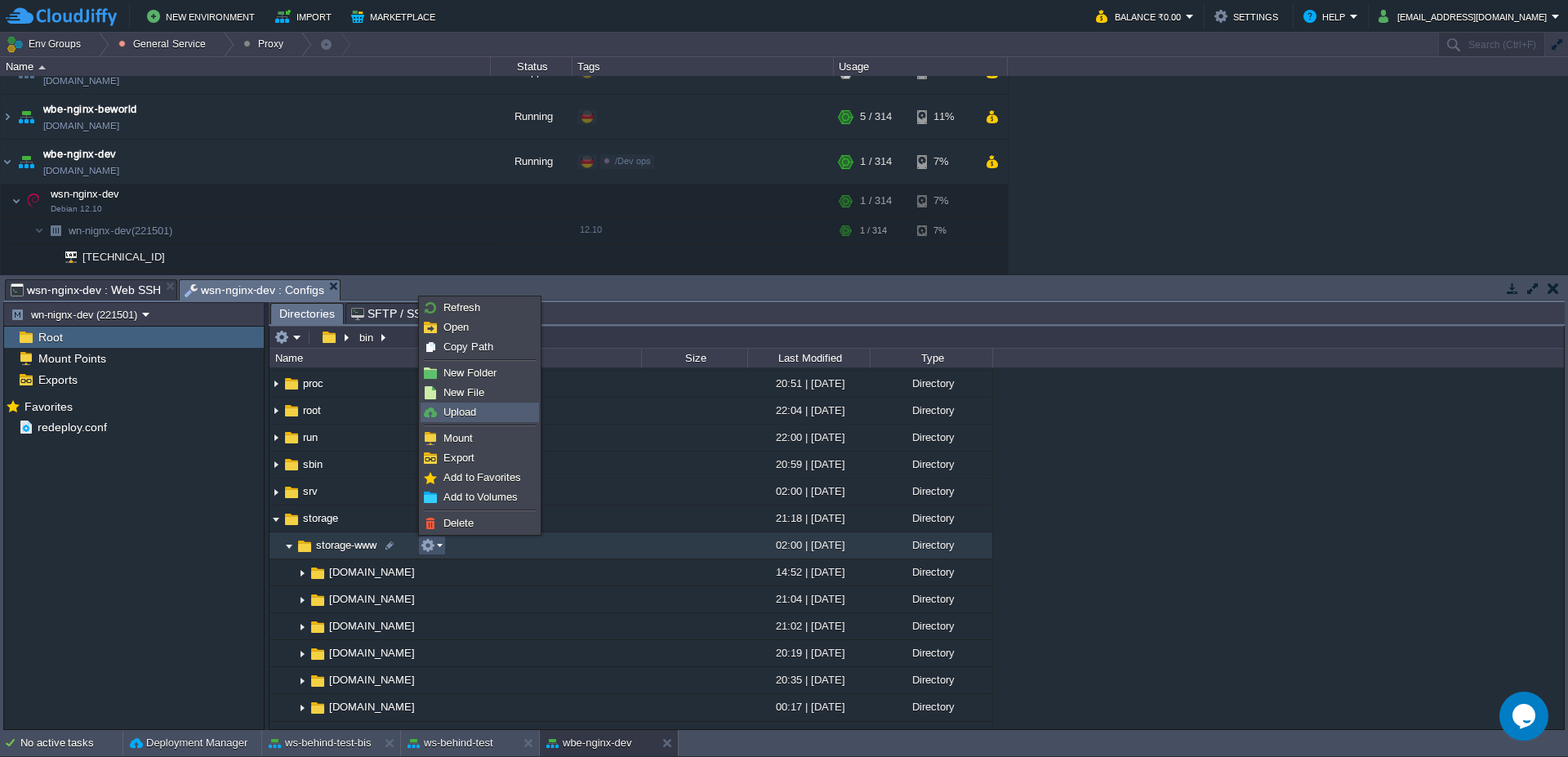
click at [473, 409] on span "Upload" at bounding box center [460, 412] width 33 height 12
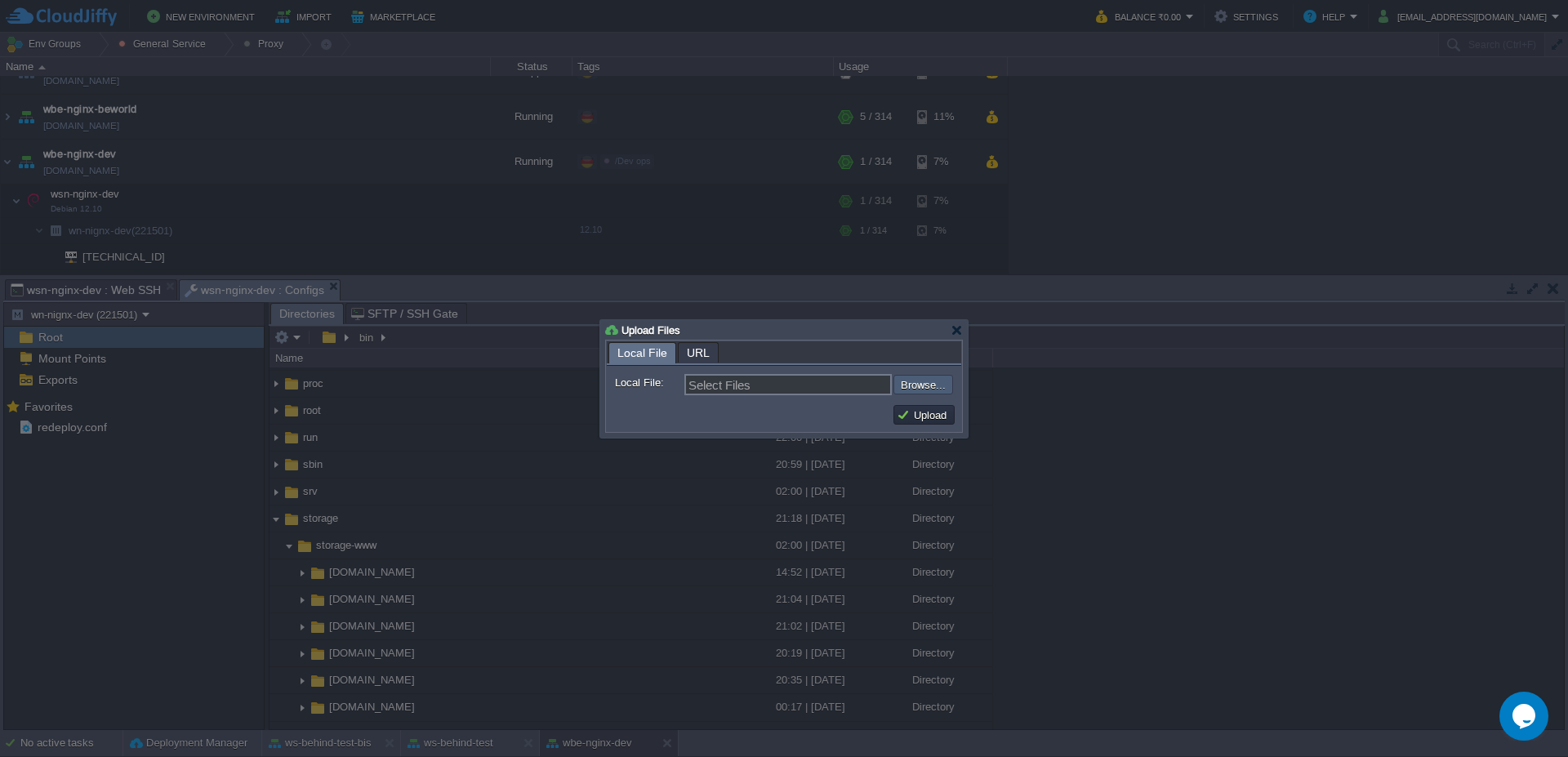
click at [906, 388] on input "file" at bounding box center [849, 384] width 206 height 20
type input "C:\fakepath\vaadinPush.js"
type input "vaadinPush.js"
click at [936, 417] on button "Upload" at bounding box center [924, 415] width 55 height 15
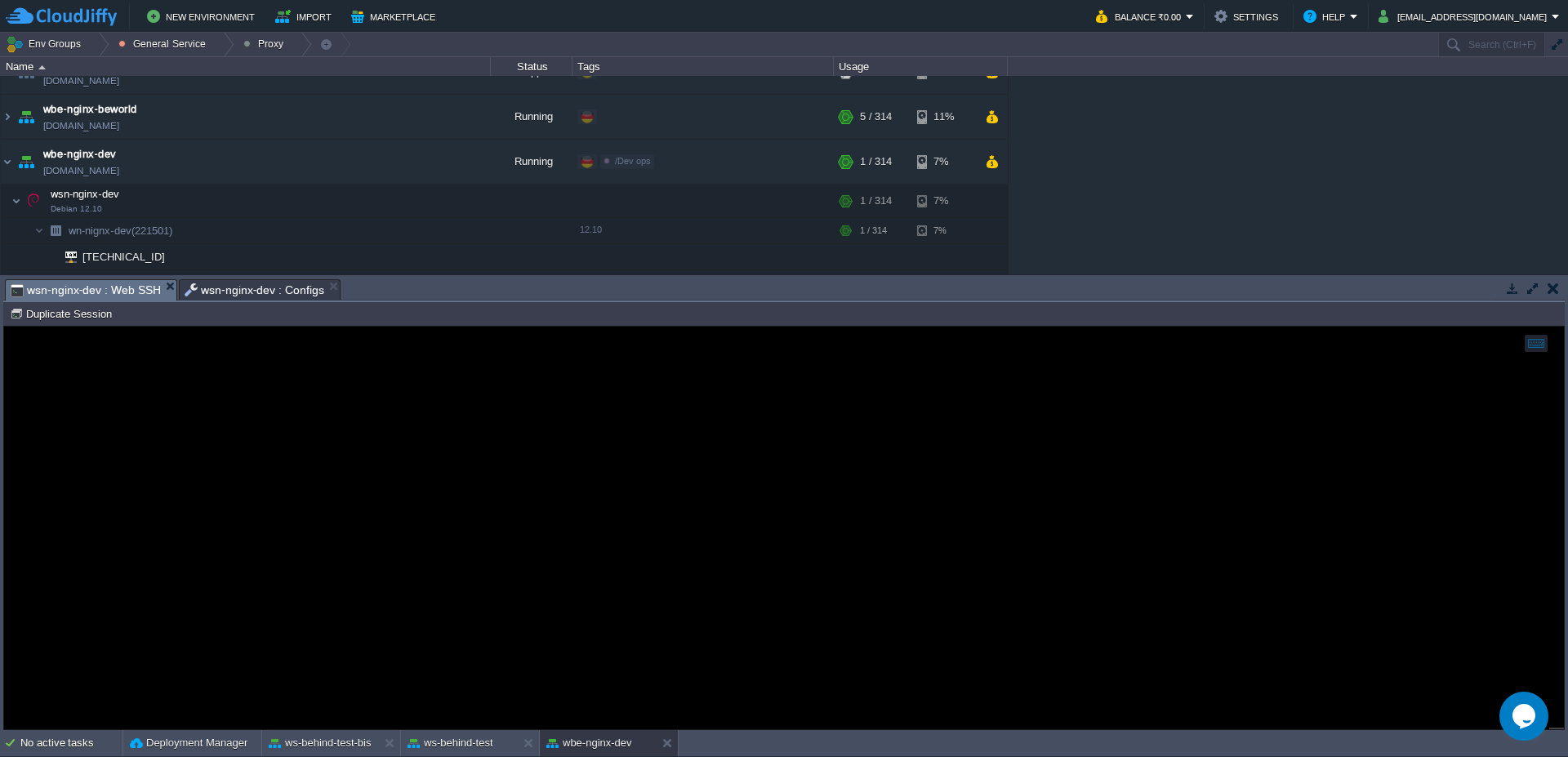
click at [75, 289] on span "wsn-nginx-dev : Web SSH" at bounding box center [85, 290] width 150 height 20
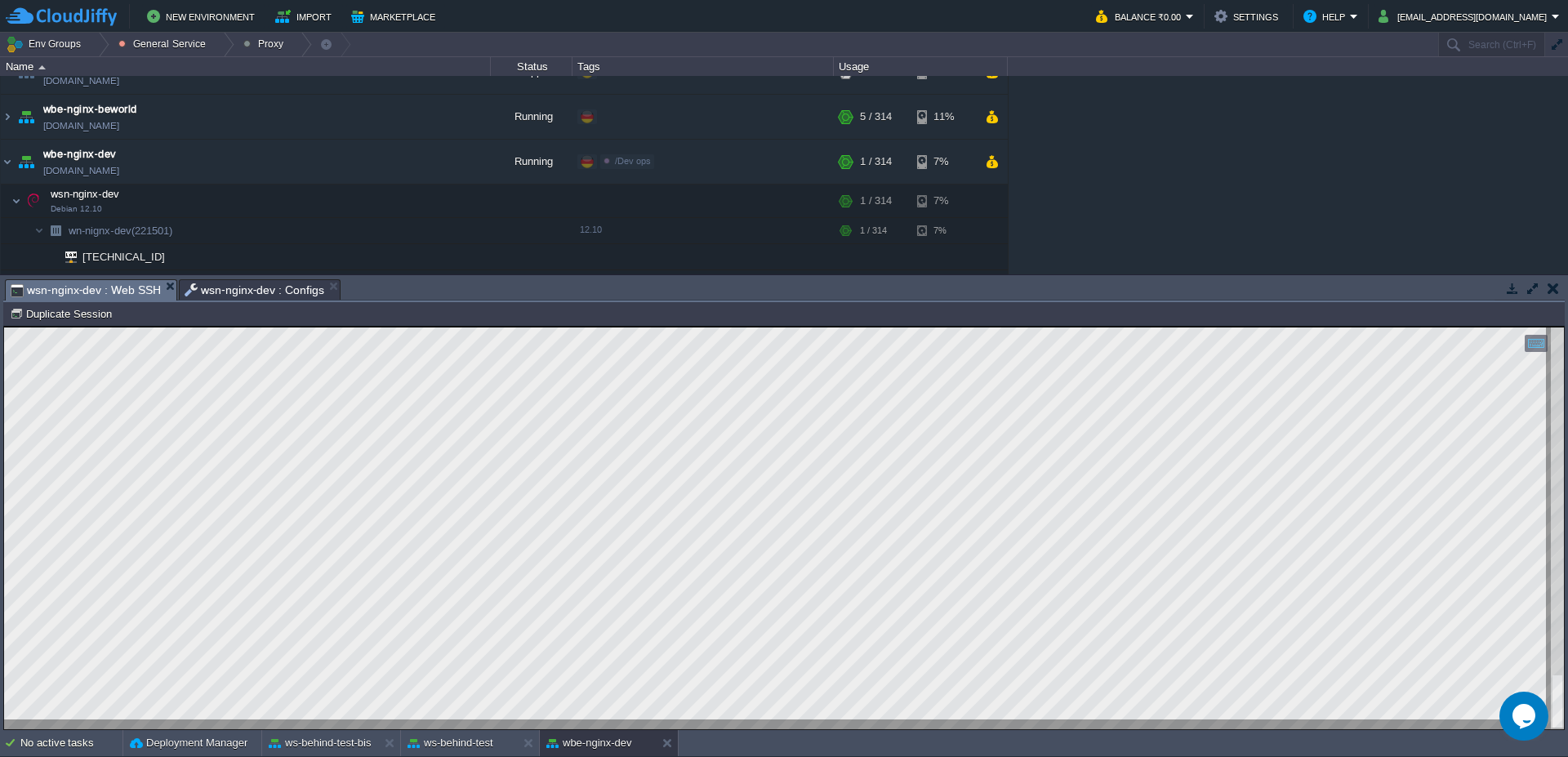
click at [224, 286] on span "wsn-nginx-dev : Configs" at bounding box center [253, 290] width 140 height 20
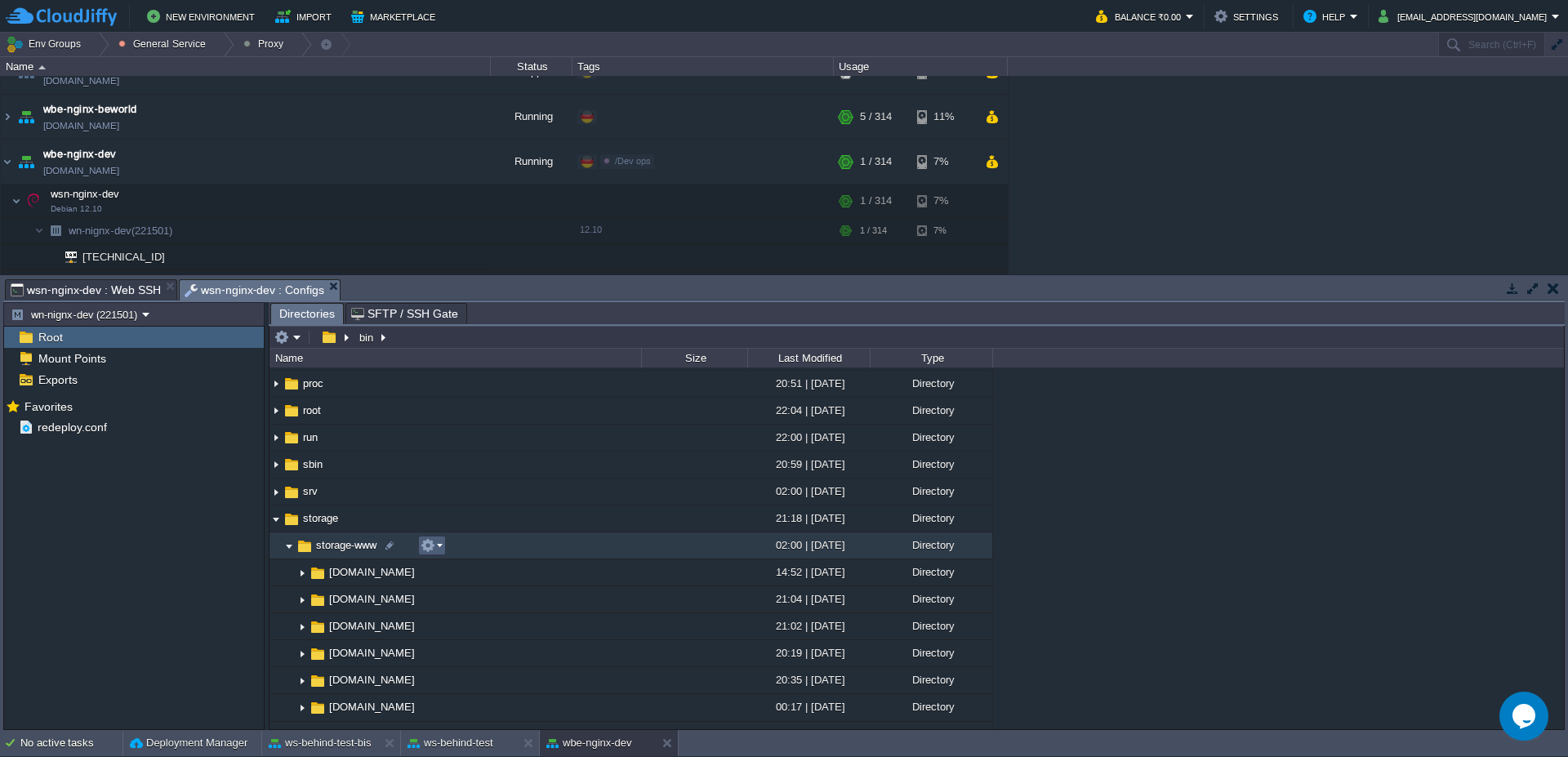
click at [443, 545] on td at bounding box center [431, 545] width 28 height 20
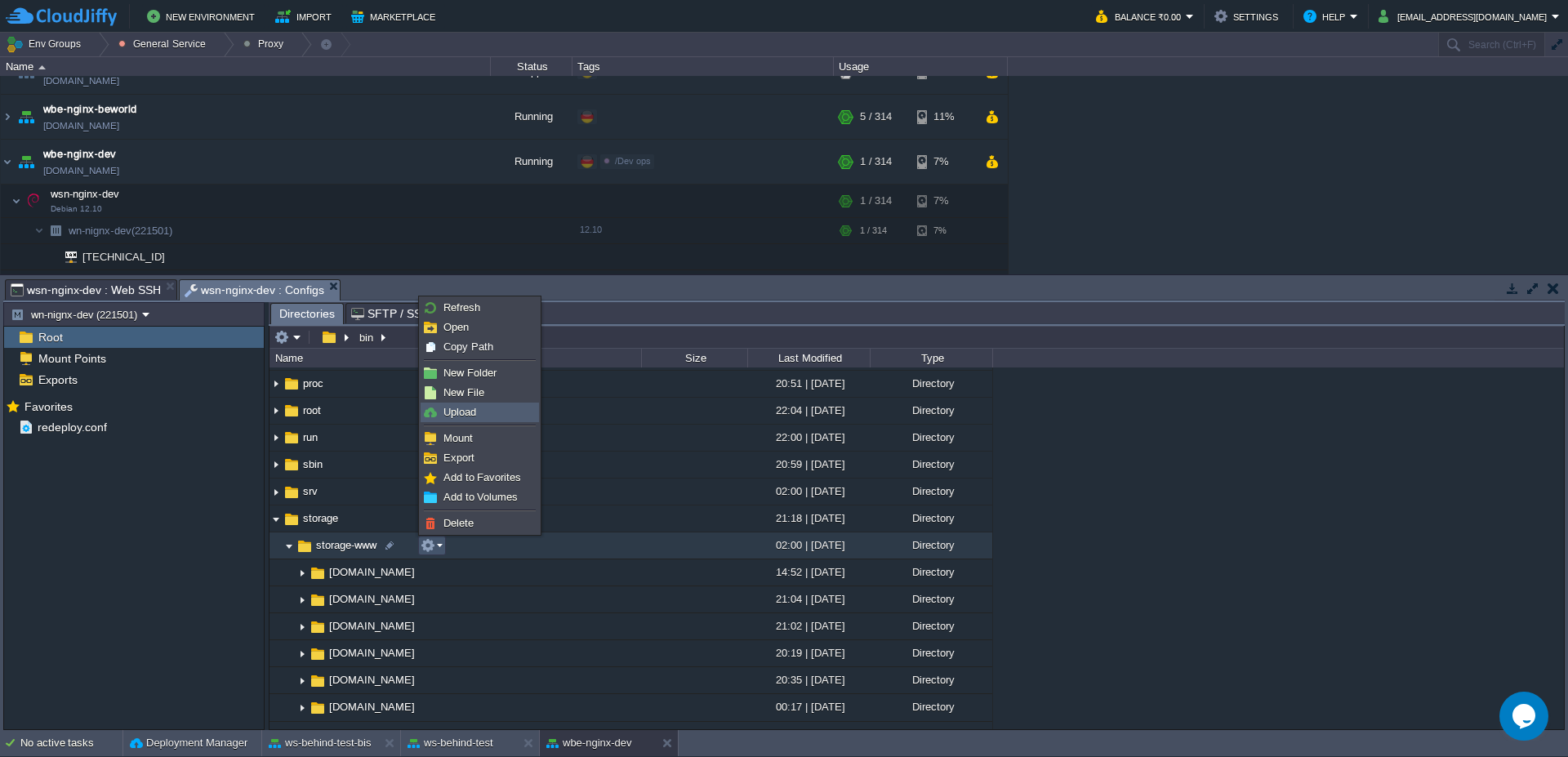
click at [480, 418] on link "Upload" at bounding box center [479, 413] width 117 height 18
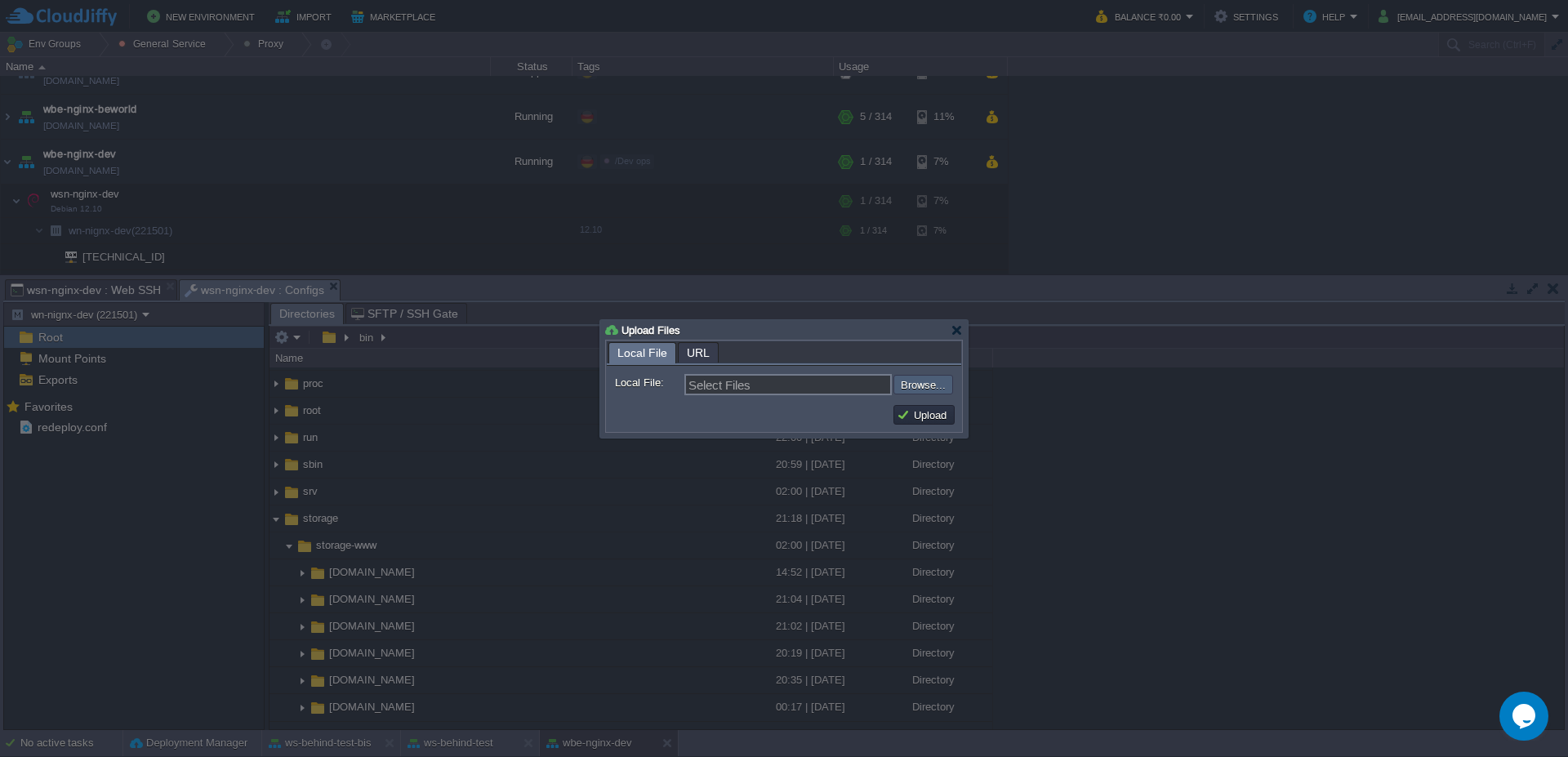
click at [914, 388] on input "file" at bounding box center [849, 384] width 206 height 20
type input "C:\fakepath\vaadinPush.js"
type input "vaadinPush.js"
click at [934, 420] on button "Upload" at bounding box center [924, 415] width 55 height 15
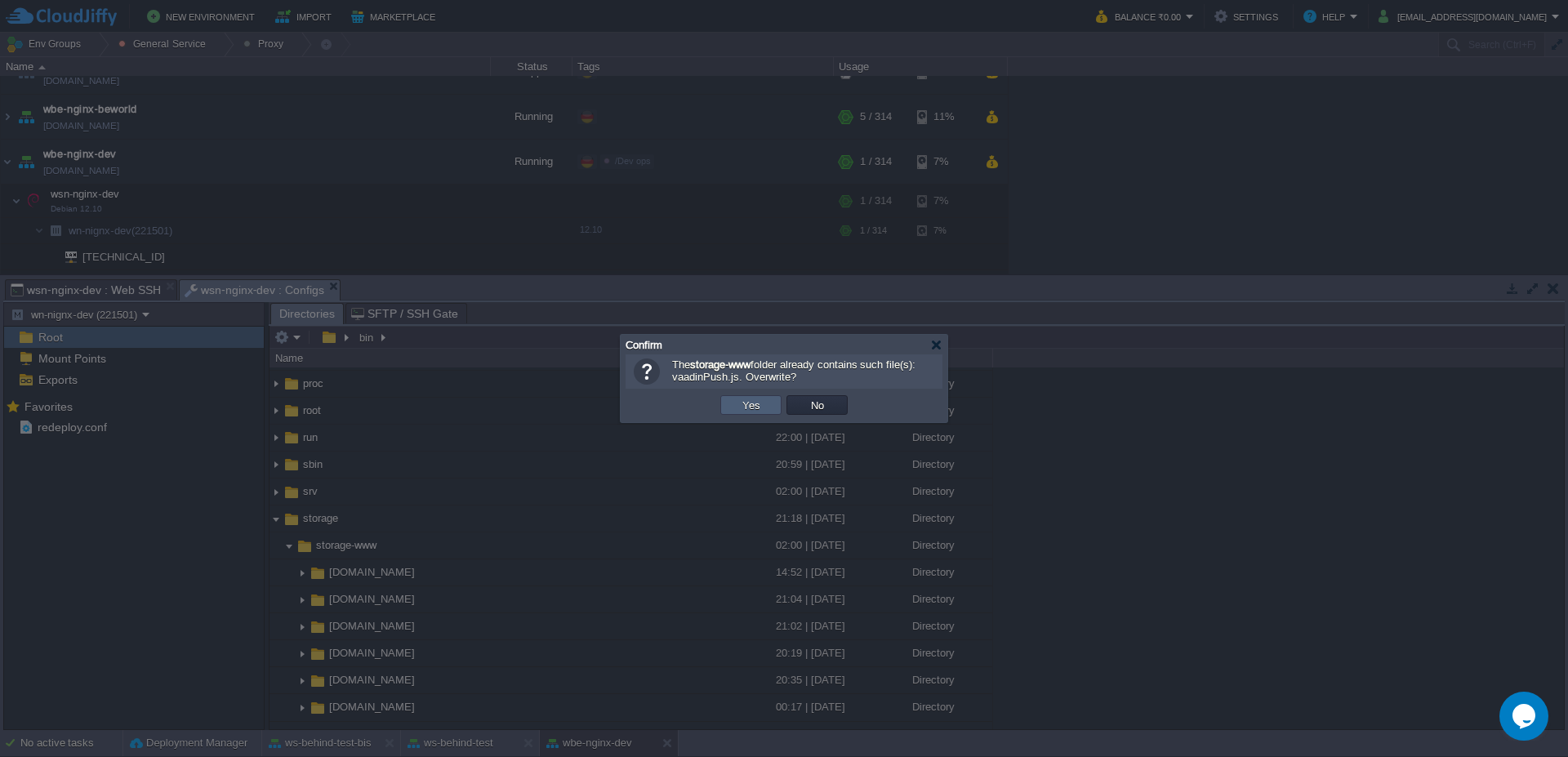
click at [752, 407] on button "Yes" at bounding box center [751, 405] width 28 height 15
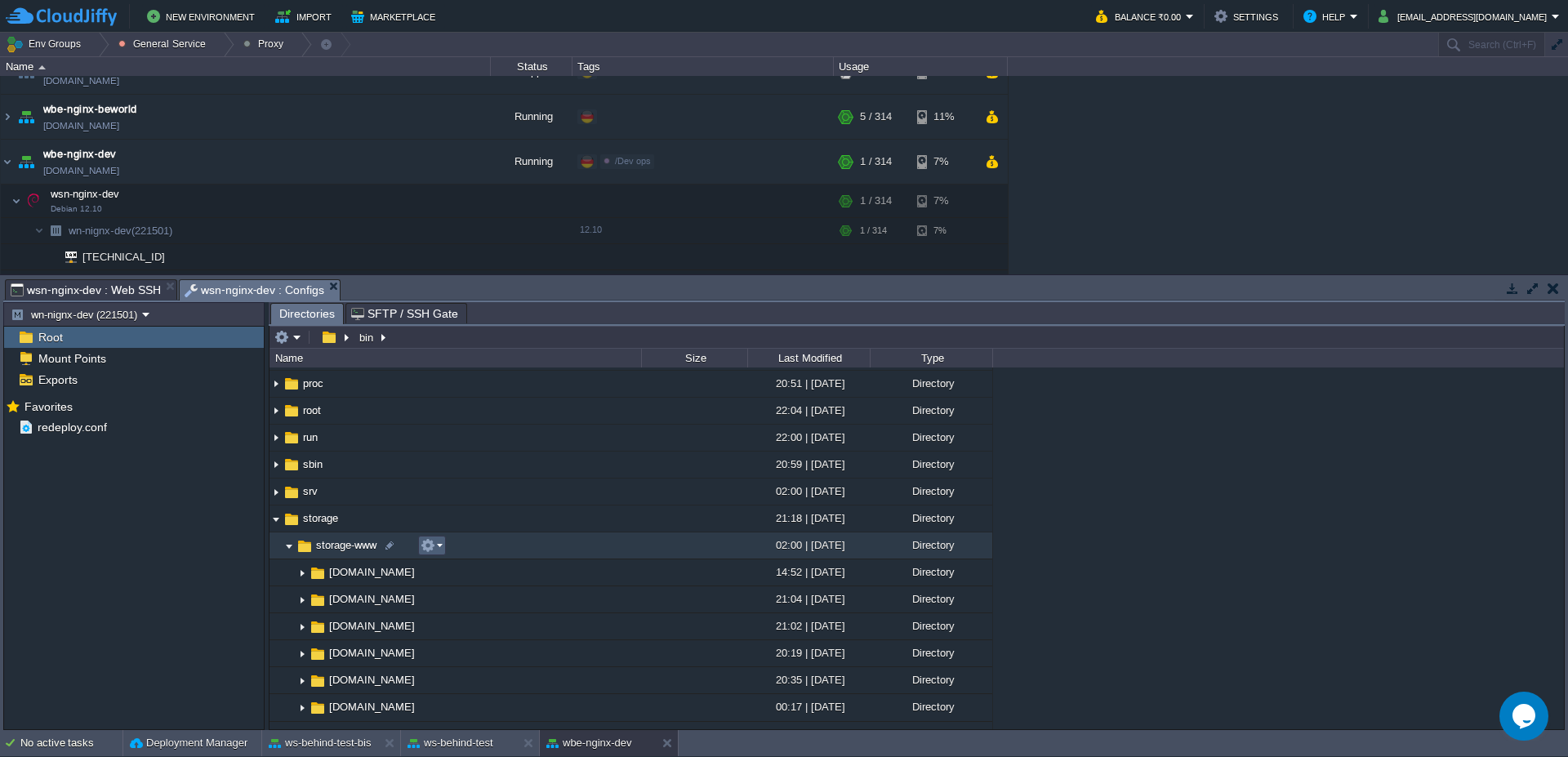
click at [441, 545] on em at bounding box center [431, 545] width 22 height 15
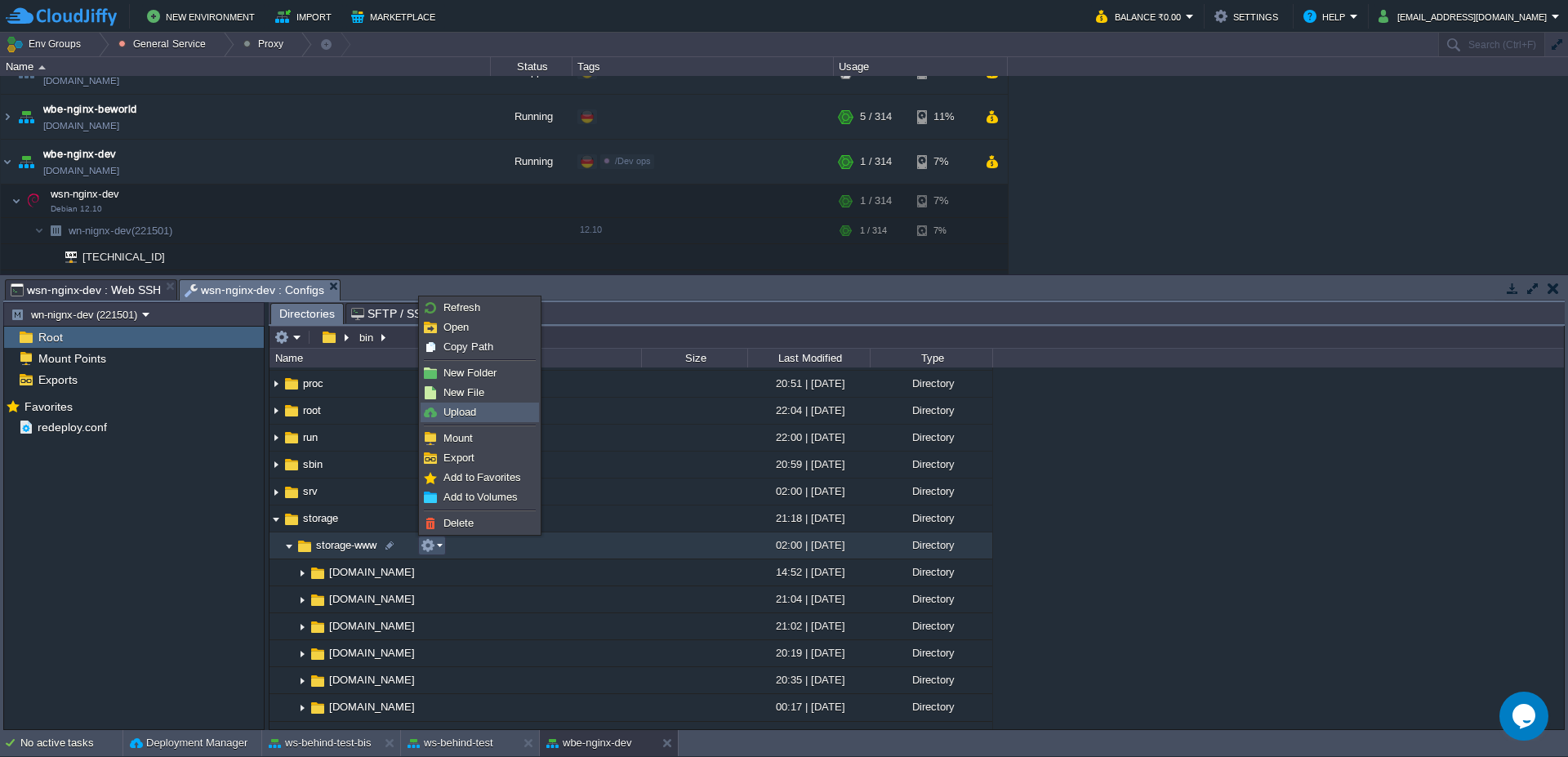
click at [498, 412] on link "Upload" at bounding box center [479, 413] width 117 height 18
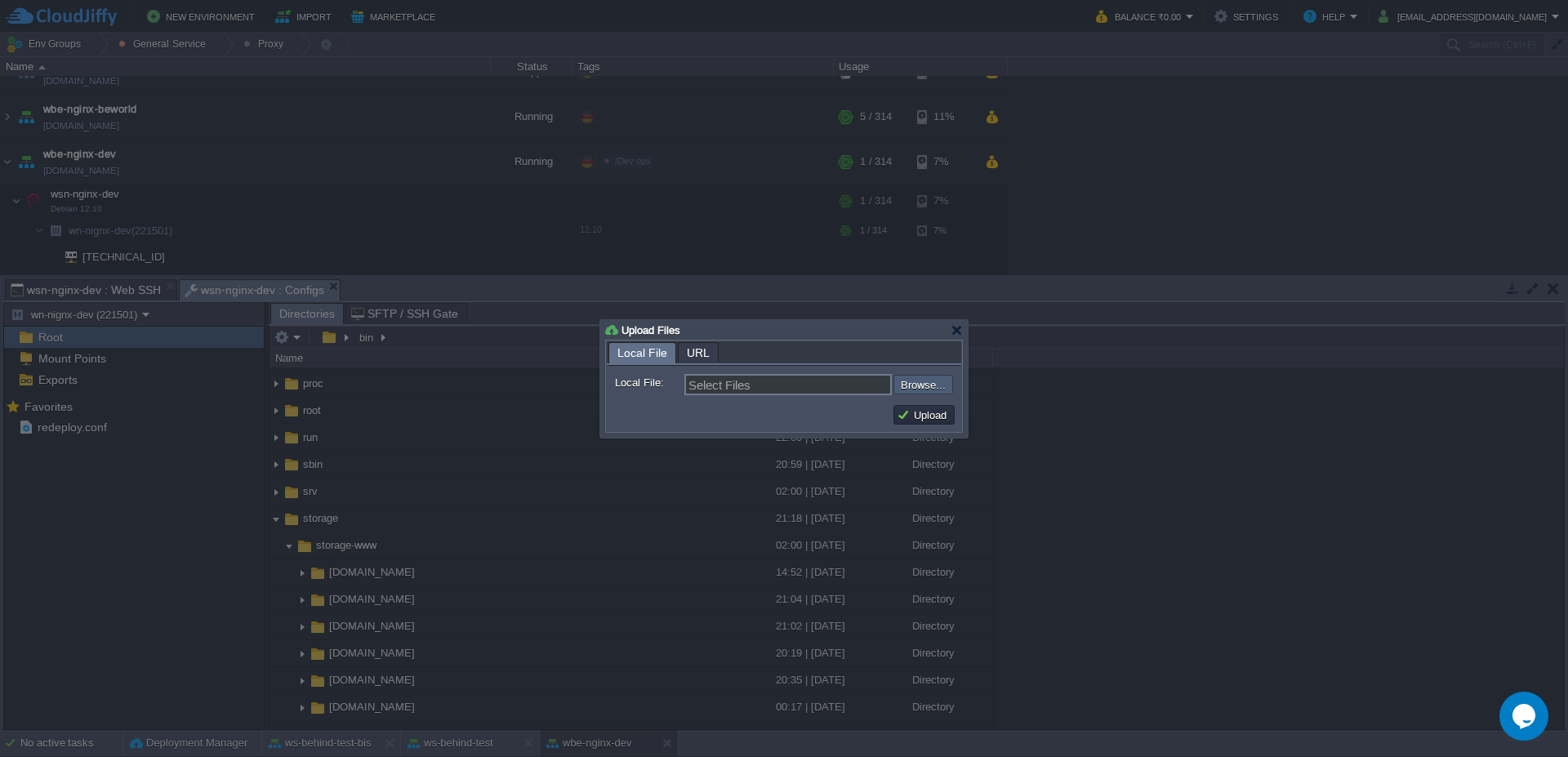
click at [914, 389] on input "file" at bounding box center [849, 384] width 206 height 20
type input "C:\fakepath\vaadinPush.js"
type input "vaadinPush.js"
click at [924, 416] on button "Upload" at bounding box center [924, 415] width 55 height 15
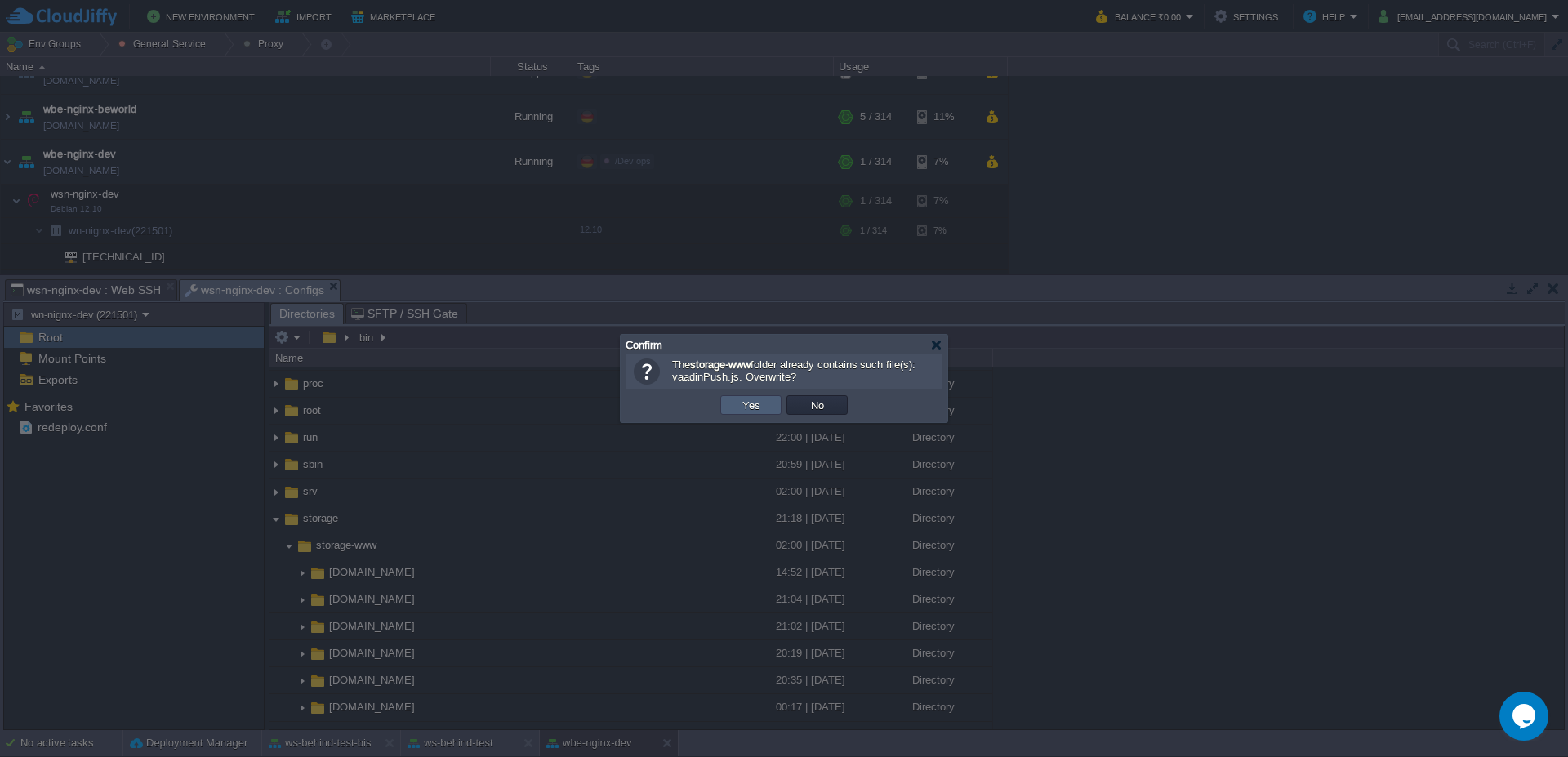
click at [747, 404] on button "Yes" at bounding box center [751, 405] width 28 height 15
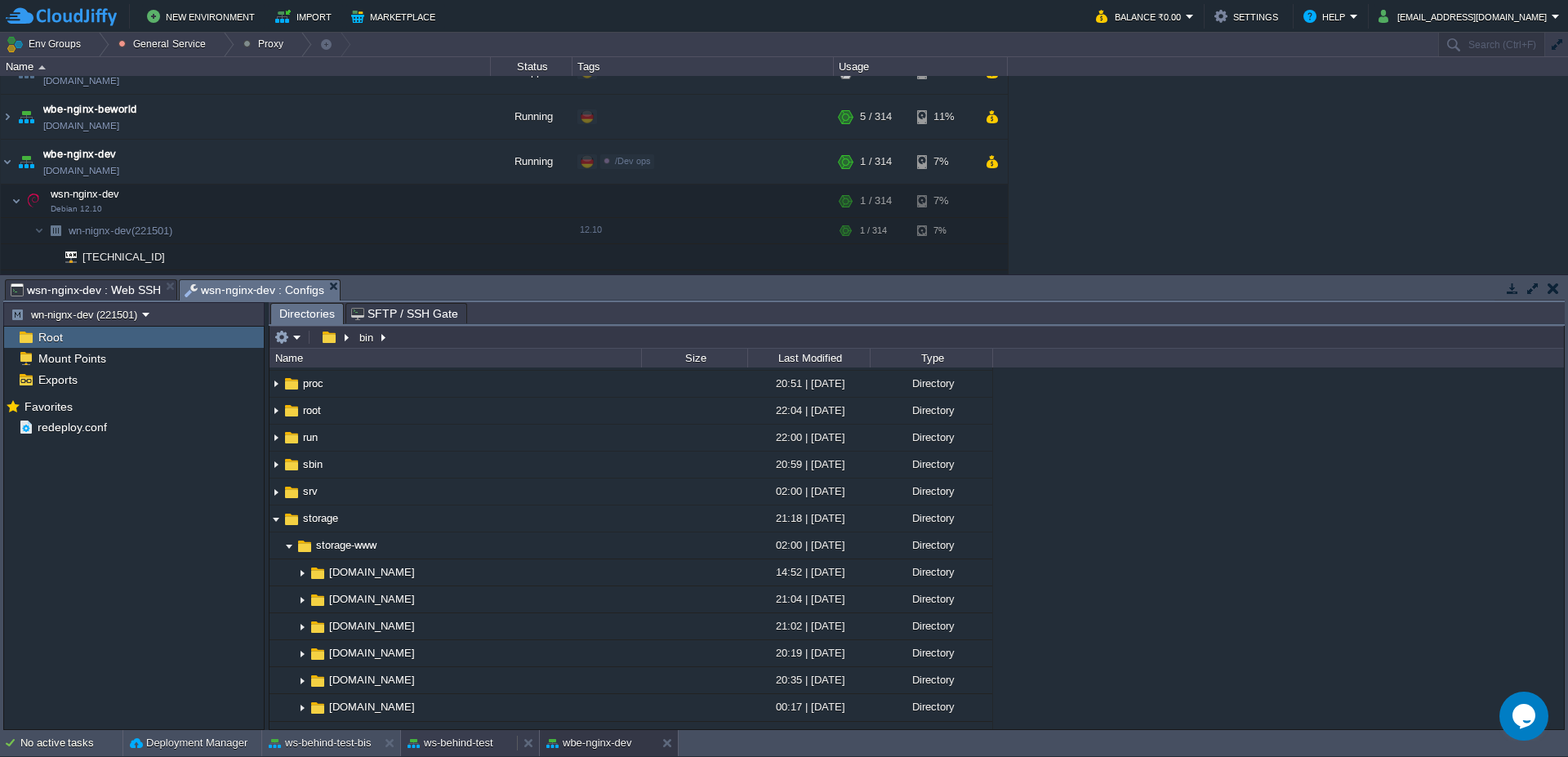
click at [465, 743] on button "ws-behind-test" at bounding box center [450, 743] width 85 height 16
